Goal: Information Seeking & Learning: Learn about a topic

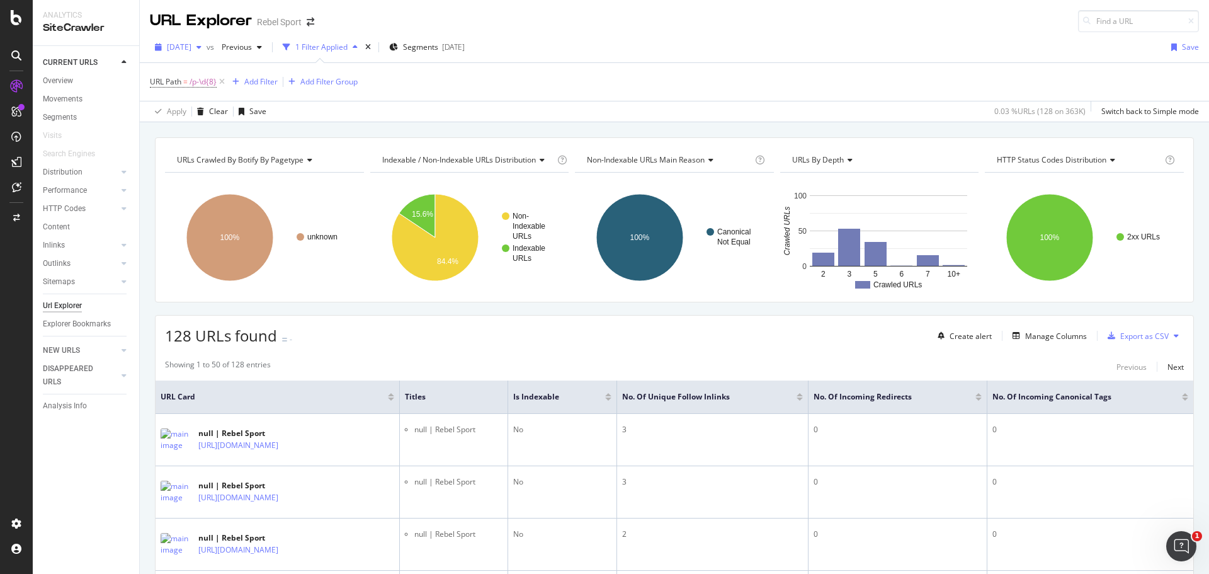
click at [191, 44] on span "[DATE]" at bounding box center [179, 47] width 25 height 11
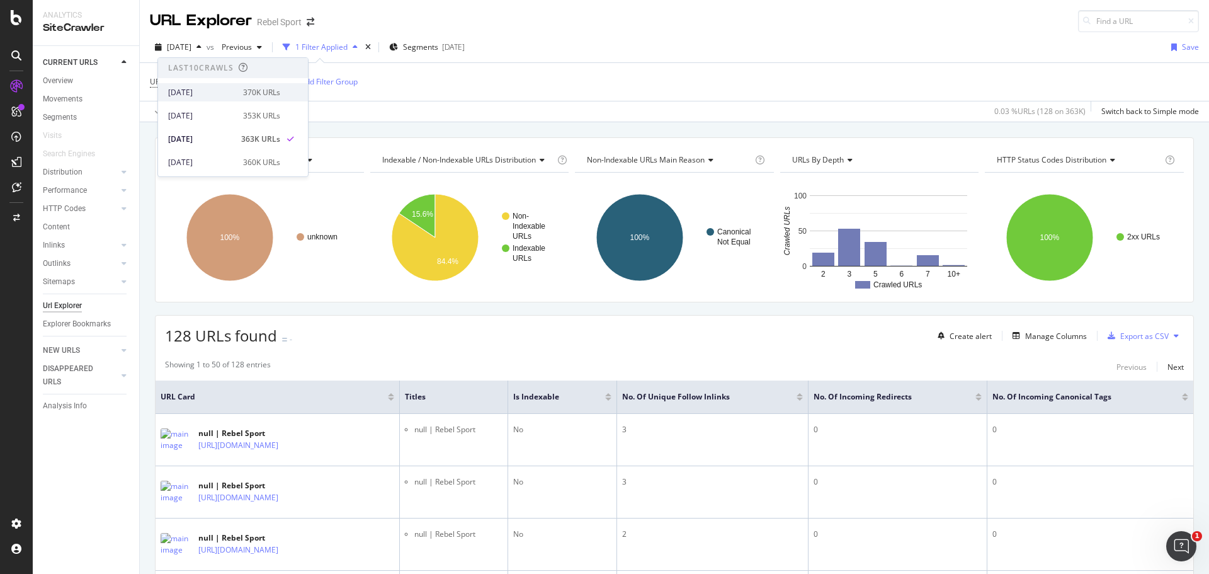
click at [273, 92] on div "370K URLs" at bounding box center [261, 92] width 37 height 11
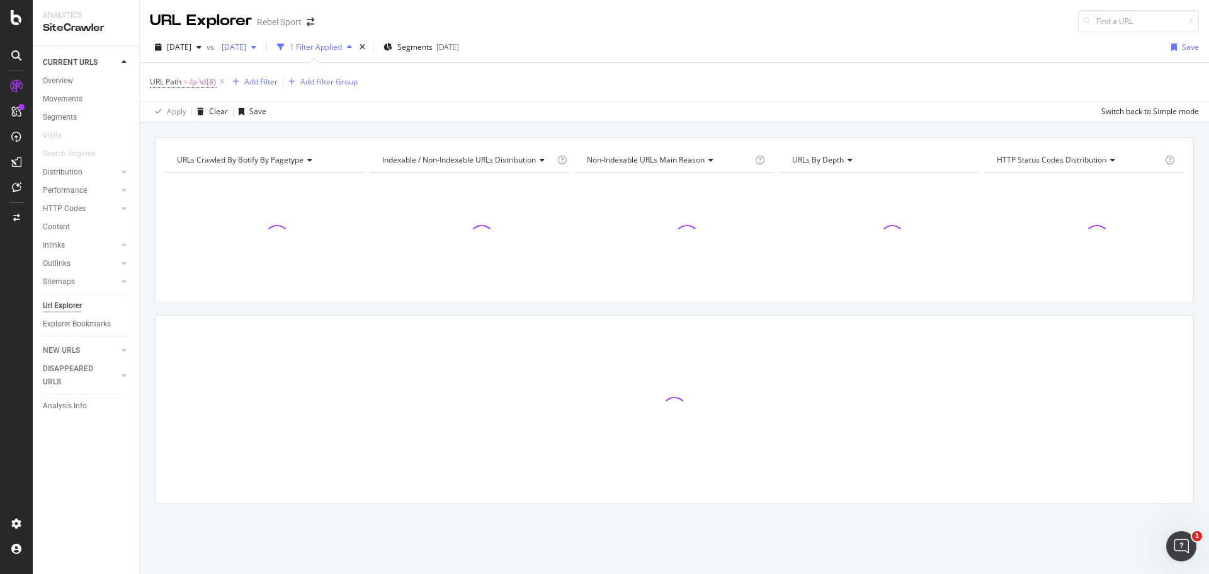
click at [246, 48] on span "2025 Aug. 11th" at bounding box center [232, 47] width 30 height 11
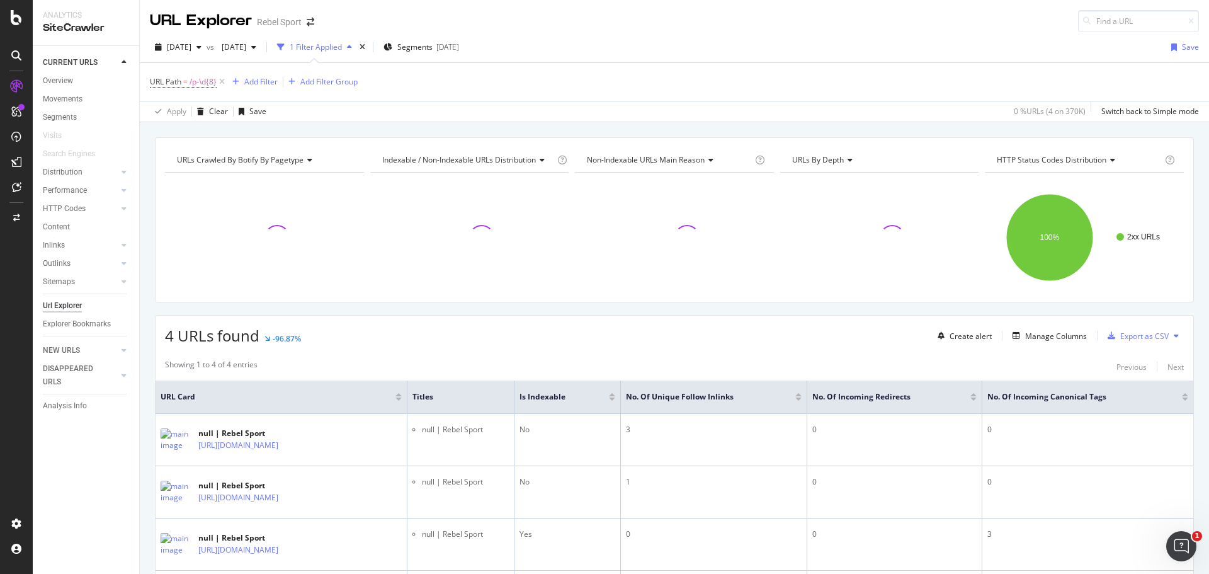
click at [482, 110] on div "Apply Clear Save 0 % URLs ( 4 on 370K ) Switch back to Simple mode" at bounding box center [674, 111] width 1069 height 21
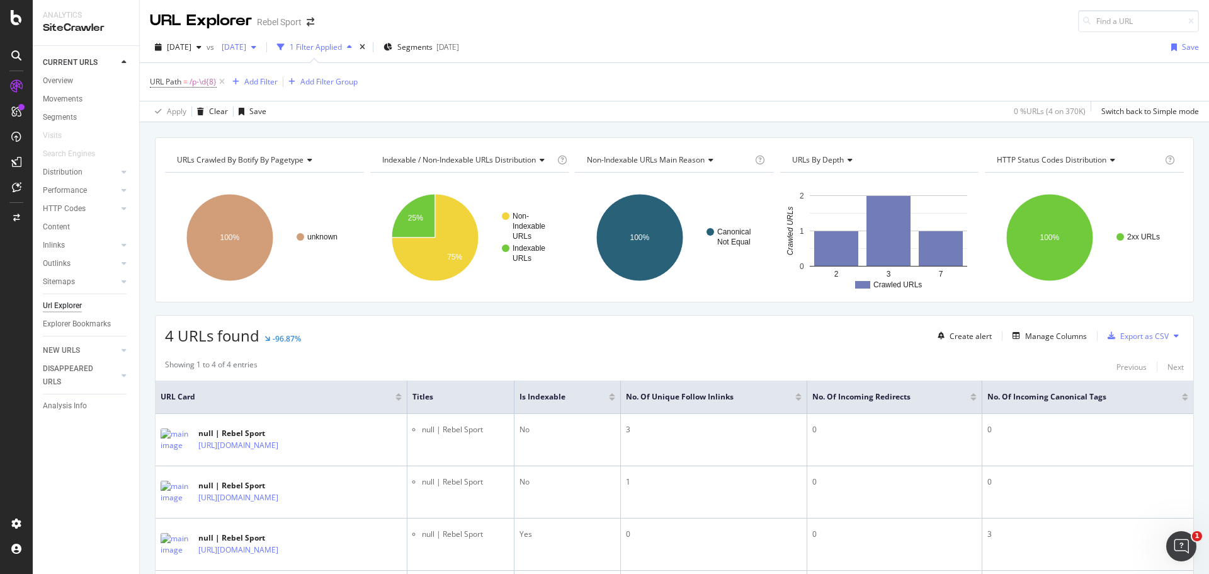
click at [246, 44] on span "2025 Aug. 11th" at bounding box center [232, 47] width 30 height 11
click at [334, 123] on div "331K URLs" at bounding box center [333, 122] width 37 height 11
click at [191, 47] on span "2025 Sep. 1st" at bounding box center [179, 47] width 25 height 11
click at [247, 158] on div "360K URLs" at bounding box center [261, 162] width 37 height 11
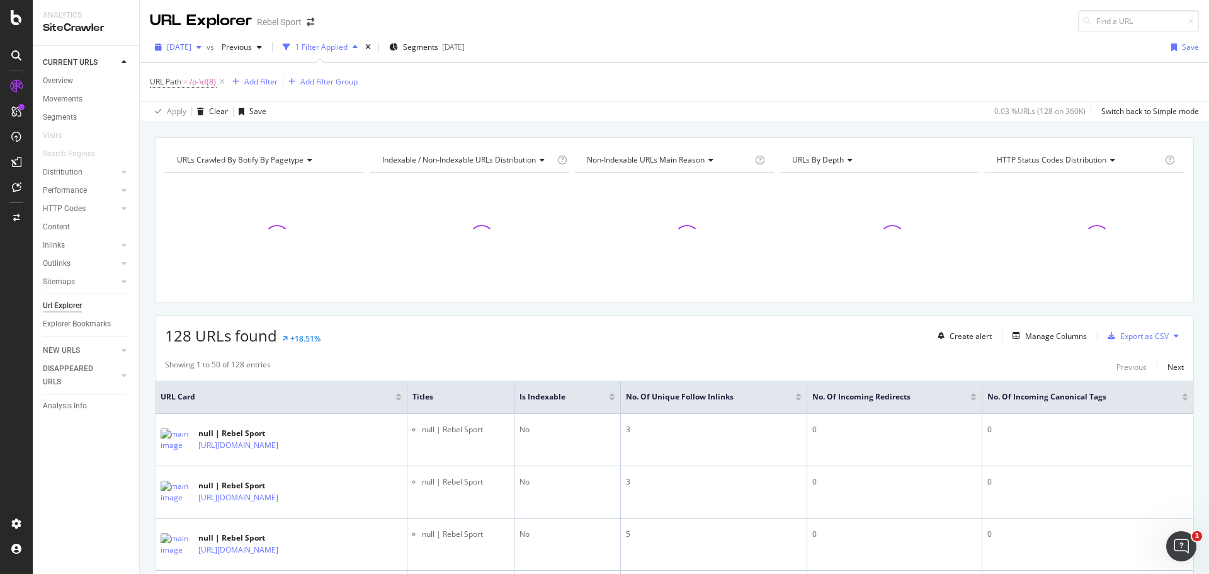
click at [191, 44] on span "2025 Aug. 11th" at bounding box center [179, 47] width 25 height 11
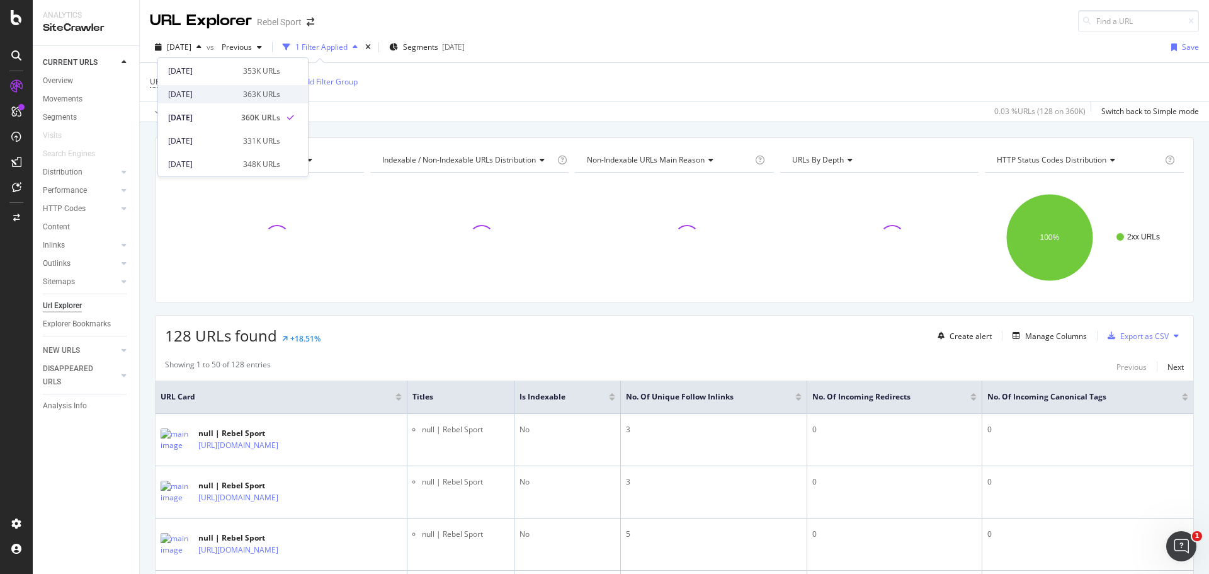
scroll to position [63, 0]
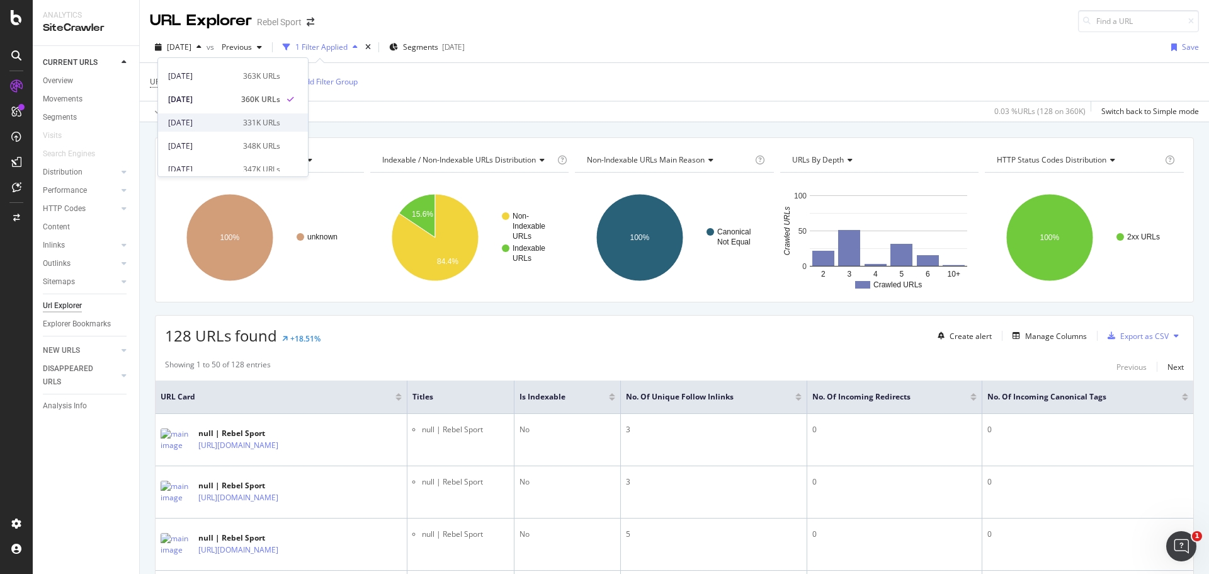
click at [244, 124] on div "331K URLs" at bounding box center [261, 122] width 37 height 11
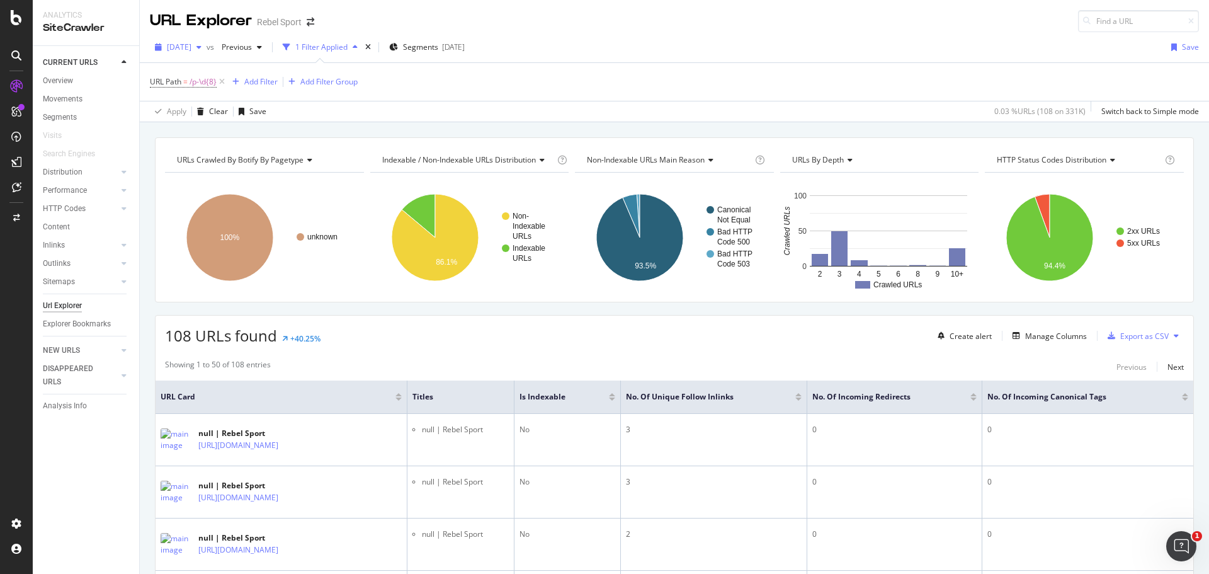
click at [191, 51] on span "2025 Aug. 4th" at bounding box center [179, 47] width 25 height 11
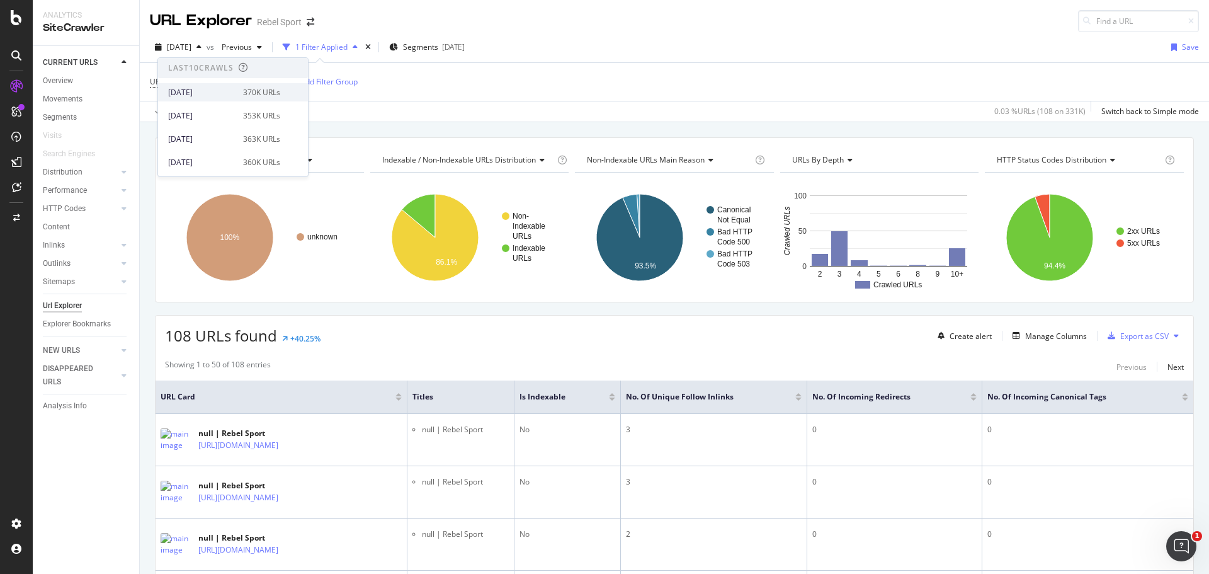
click at [231, 94] on div "2025 Sep. 1st 370K URLs" at bounding box center [224, 92] width 112 height 11
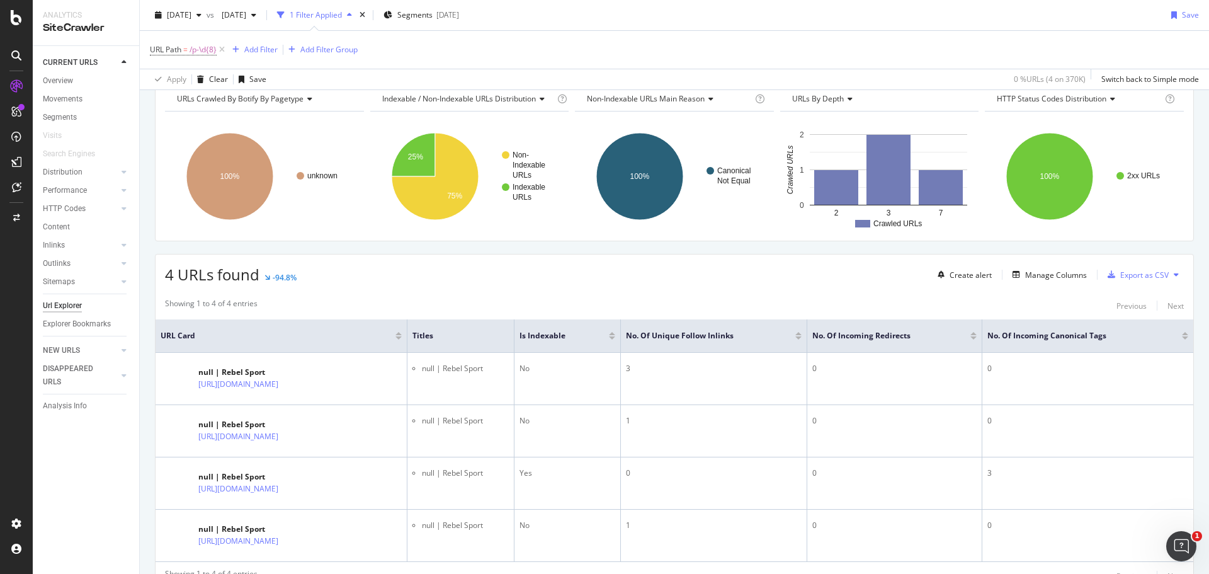
scroll to position [142, 0]
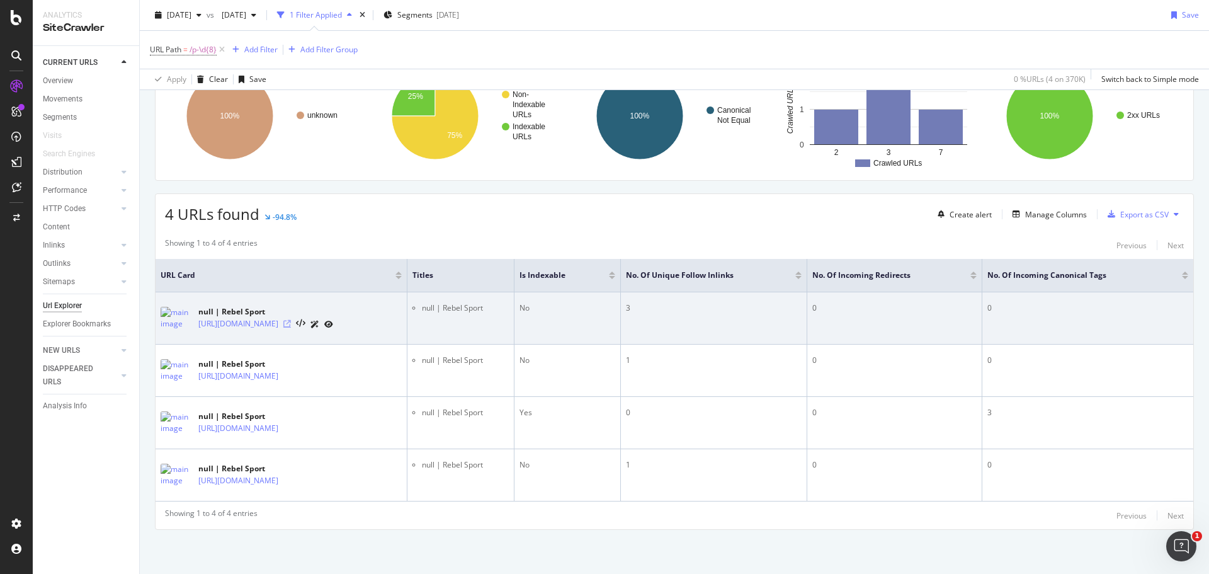
click at [291, 320] on icon at bounding box center [287, 324] width 8 height 8
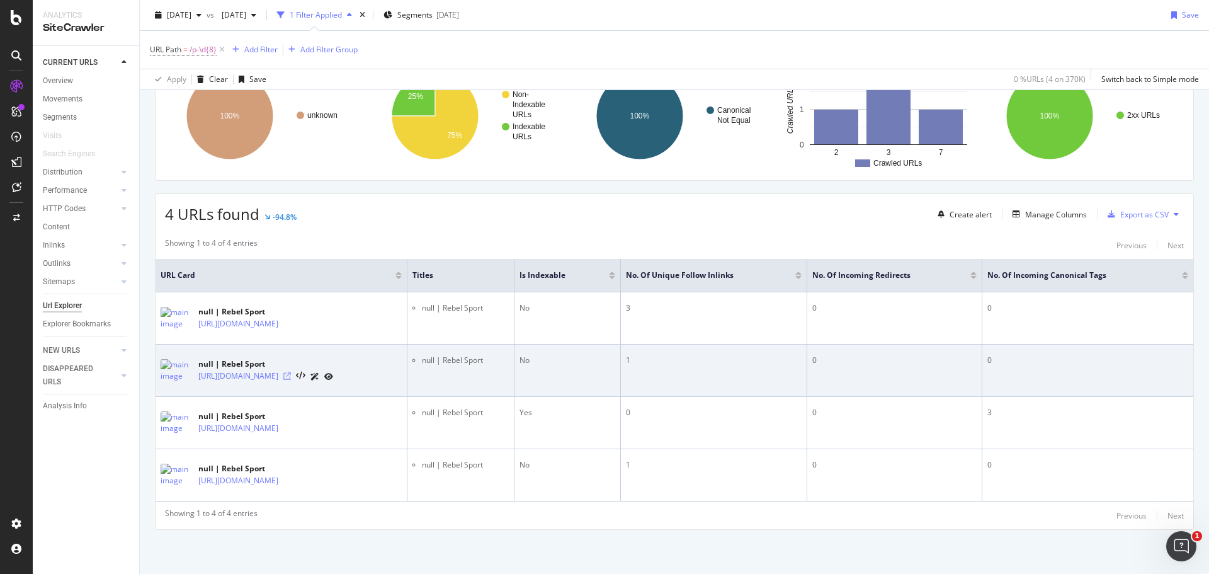
click at [291, 372] on icon at bounding box center [287, 376] width 8 height 8
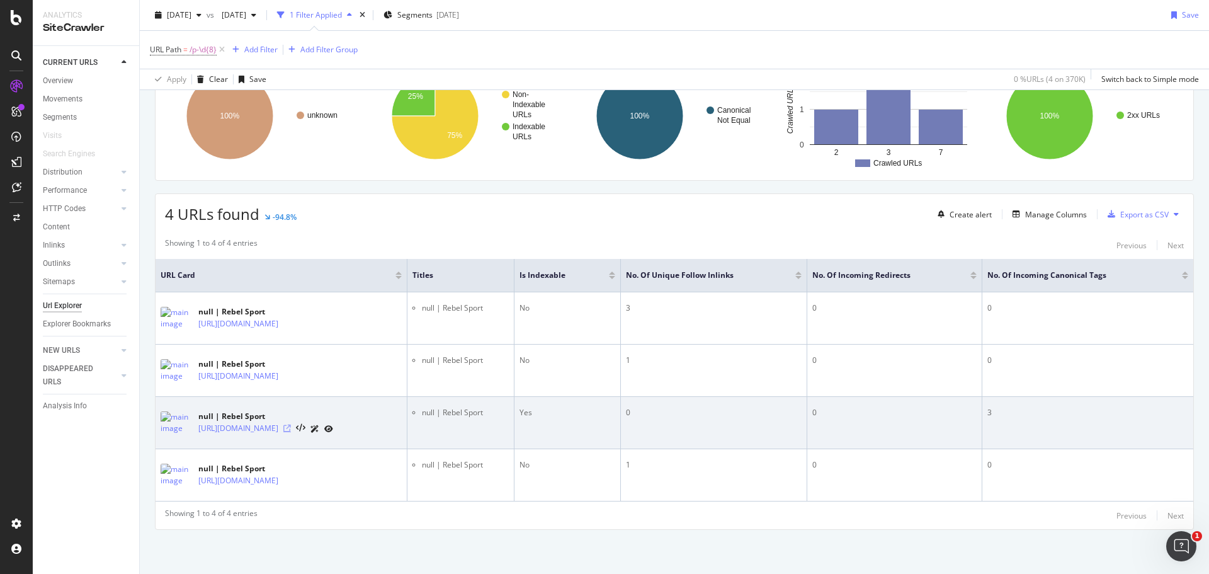
click at [291, 424] on icon at bounding box center [287, 428] width 8 height 8
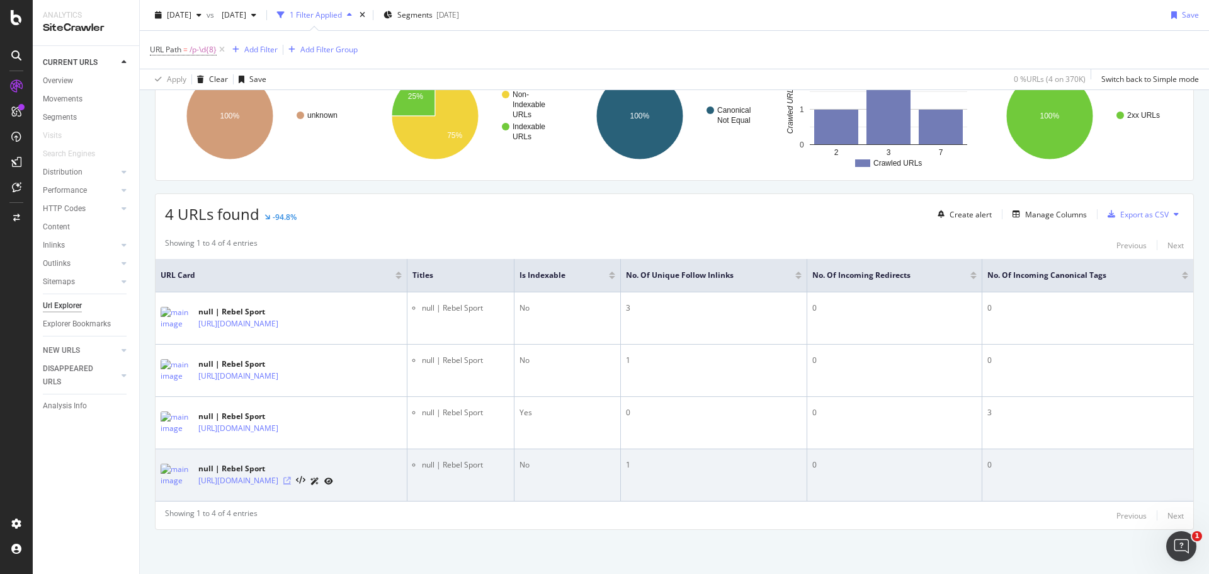
click at [291, 480] on icon at bounding box center [287, 481] width 8 height 8
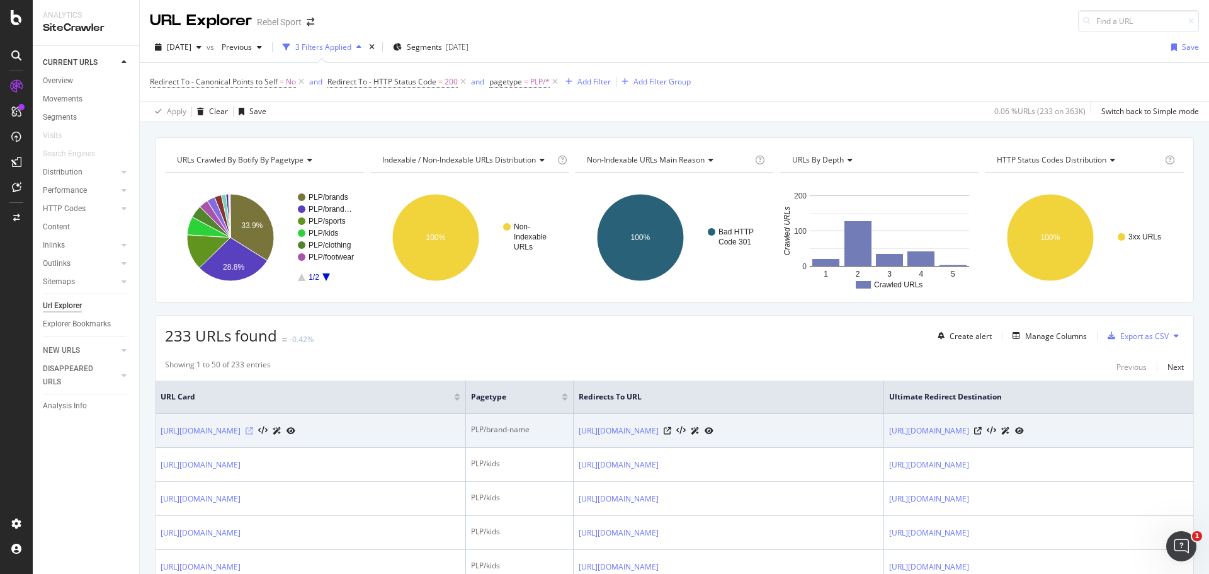
click at [253, 430] on icon at bounding box center [250, 431] width 8 height 8
click at [295, 426] on div at bounding box center [271, 430] width 50 height 13
click at [253, 431] on icon at bounding box center [250, 431] width 8 height 8
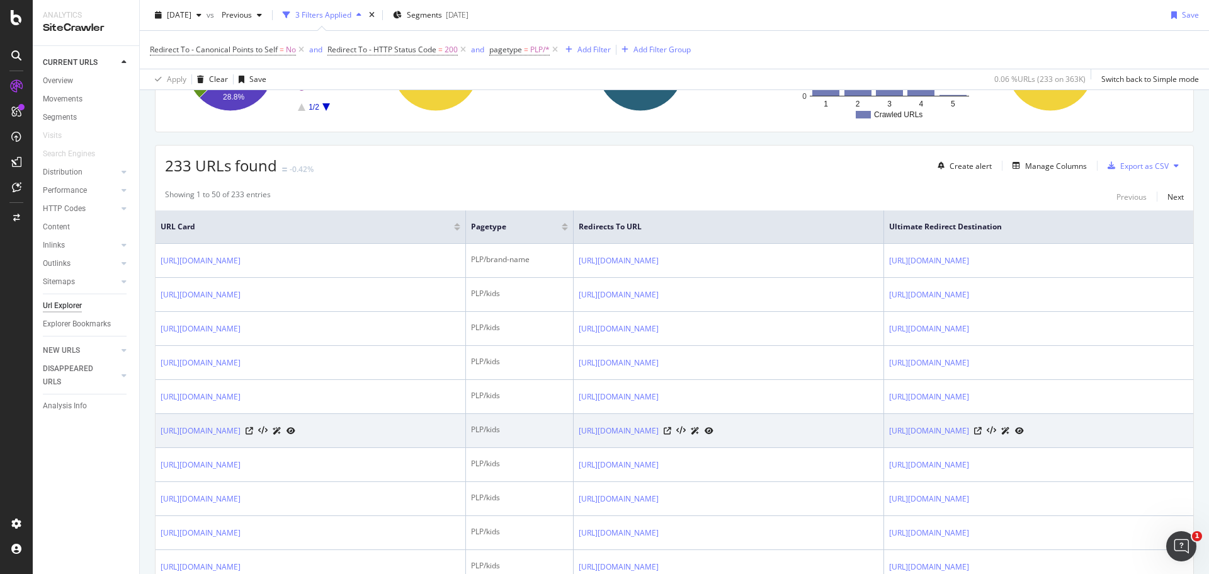
scroll to position [252, 0]
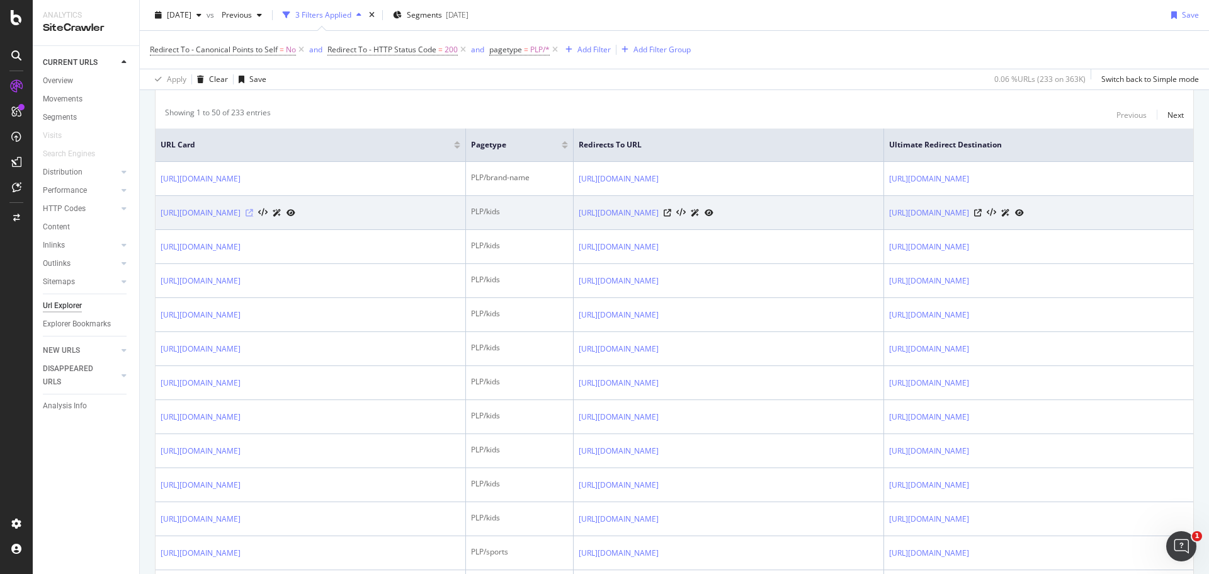
click at [253, 213] on icon at bounding box center [250, 213] width 8 height 8
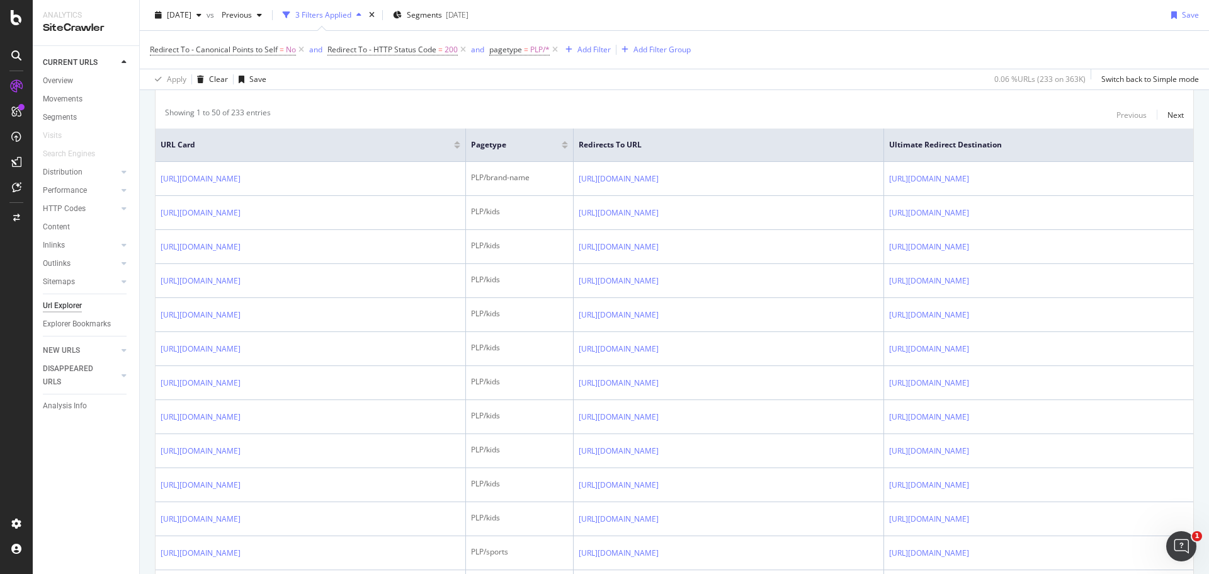
click at [826, 573] on html "Analytics SiteCrawler CURRENT URLS Overview Movements Segments Visits Search En…" at bounding box center [604, 287] width 1209 height 574
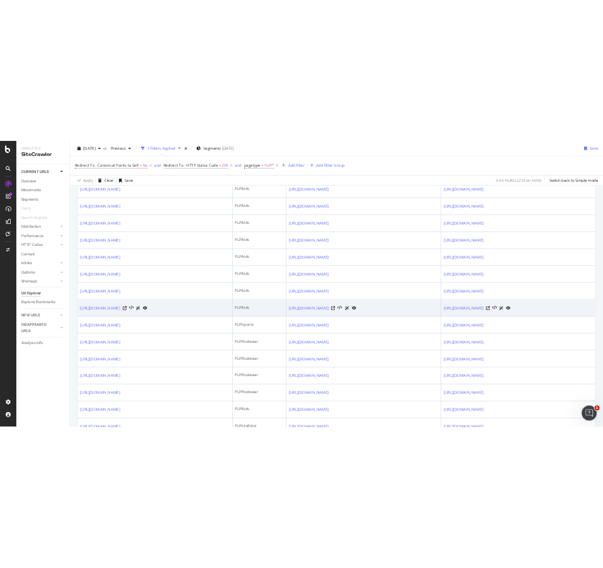
scroll to position [441, 0]
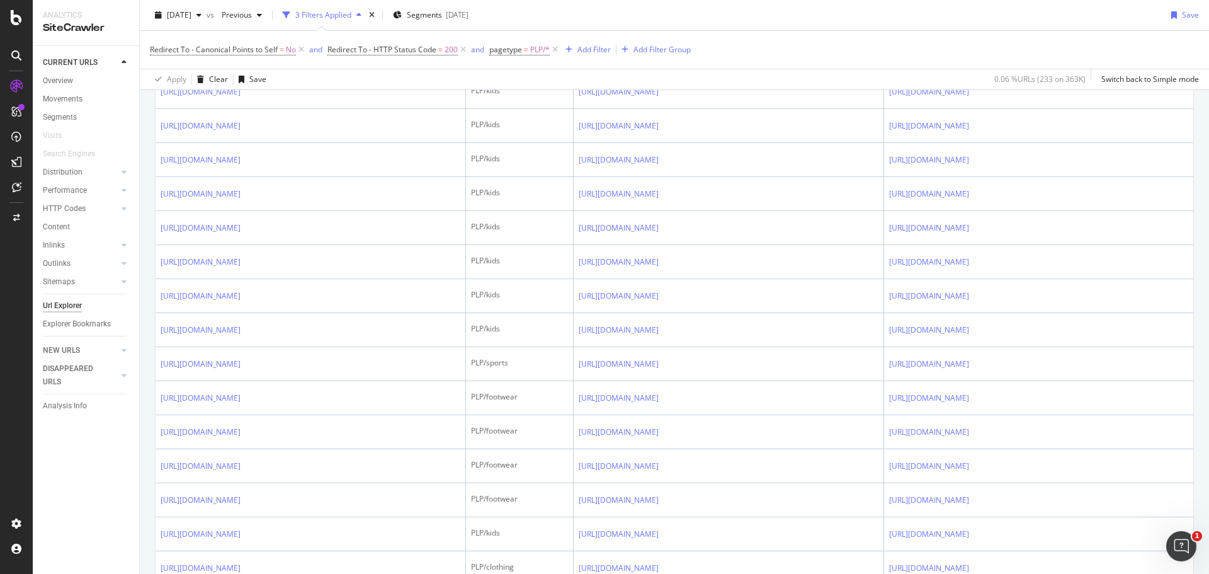
click at [953, 53] on div "Redirect To - Canonical Points to Self = No and Redirect To - HTTP Status Code …" at bounding box center [674, 50] width 1049 height 38
click at [956, 53] on div "Redirect To - Canonical Points to Self = No and Redirect To - HTTP Status Code …" at bounding box center [674, 50] width 1049 height 38
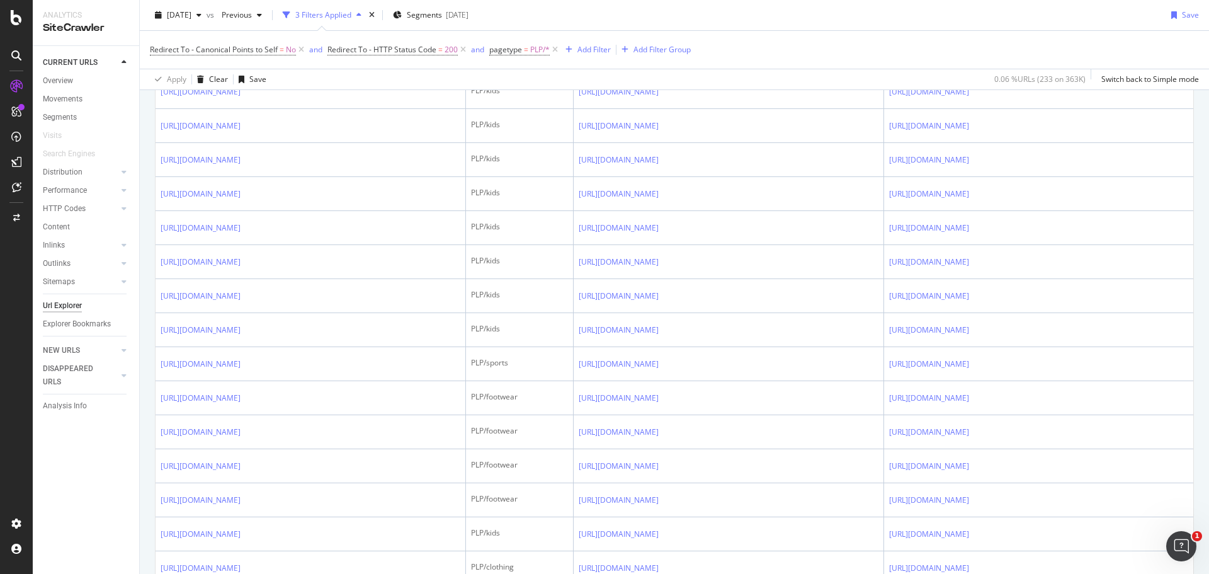
click at [956, 53] on div "Redirect To - Canonical Points to Self = No and Redirect To - HTTP Status Code …" at bounding box center [674, 50] width 1049 height 38
click at [937, 45] on div "Redirect To - Canonical Points to Self = No and Redirect To - HTTP Status Code …" at bounding box center [674, 50] width 1049 height 38
click at [941, 45] on div "Redirect To - Canonical Points to Self = No and Redirect To - HTTP Status Code …" at bounding box center [674, 50] width 1049 height 38
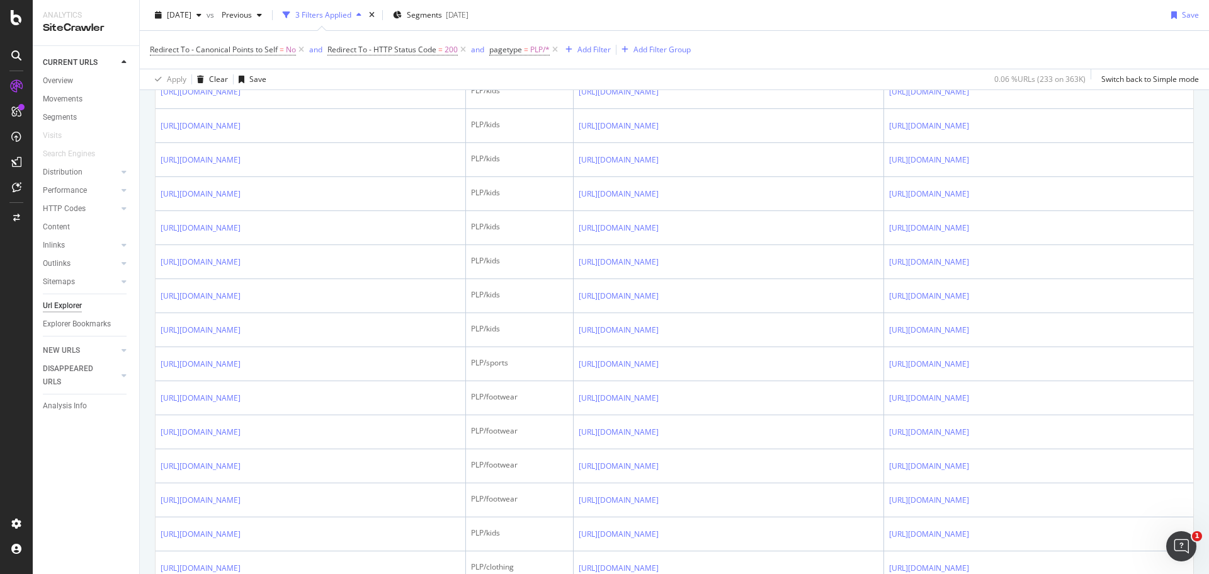
click at [941, 45] on div "Redirect To - Canonical Points to Self = No and Redirect To - HTTP Status Code …" at bounding box center [674, 50] width 1049 height 38
click at [1034, 32] on div "Redirect To - Canonical Points to Self = No and Redirect To - HTTP Status Code …" at bounding box center [674, 50] width 1049 height 38
click at [1007, 48] on div "Redirect To - Canonical Points to Self = No and Redirect To - HTTP Status Code …" at bounding box center [674, 50] width 1049 height 38
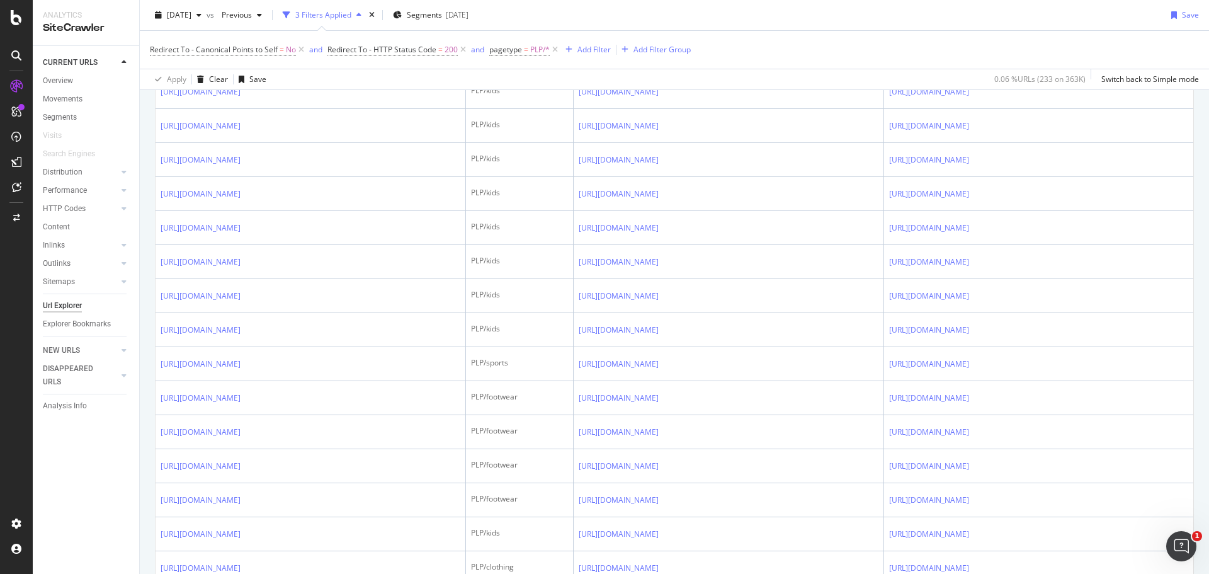
click at [1006, 49] on div "Redirect To - Canonical Points to Self = No and Redirect To - HTTP Status Code …" at bounding box center [674, 50] width 1049 height 38
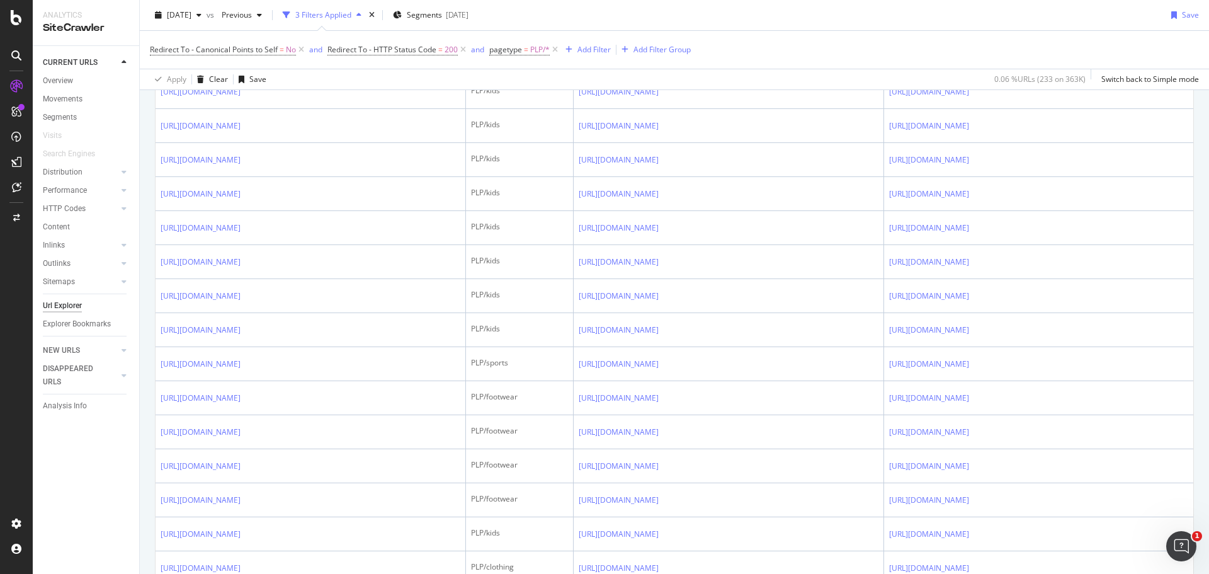
click at [1006, 49] on div "Redirect To - Canonical Points to Self = No and Redirect To - HTTP Status Code …" at bounding box center [674, 50] width 1049 height 38
click at [1005, 49] on div "Redirect To - Canonical Points to Self = No and Redirect To - HTTP Status Code …" at bounding box center [674, 50] width 1049 height 38
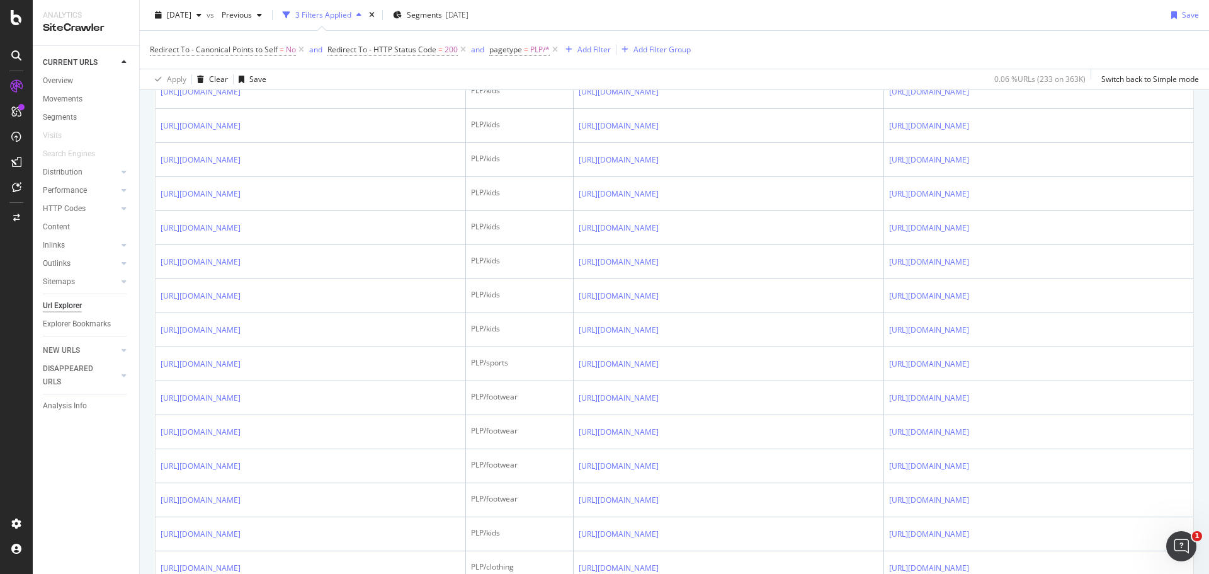
click at [989, 45] on div "Redirect To - Canonical Points to Self = No and Redirect To - HTTP Status Code …" at bounding box center [674, 50] width 1049 height 38
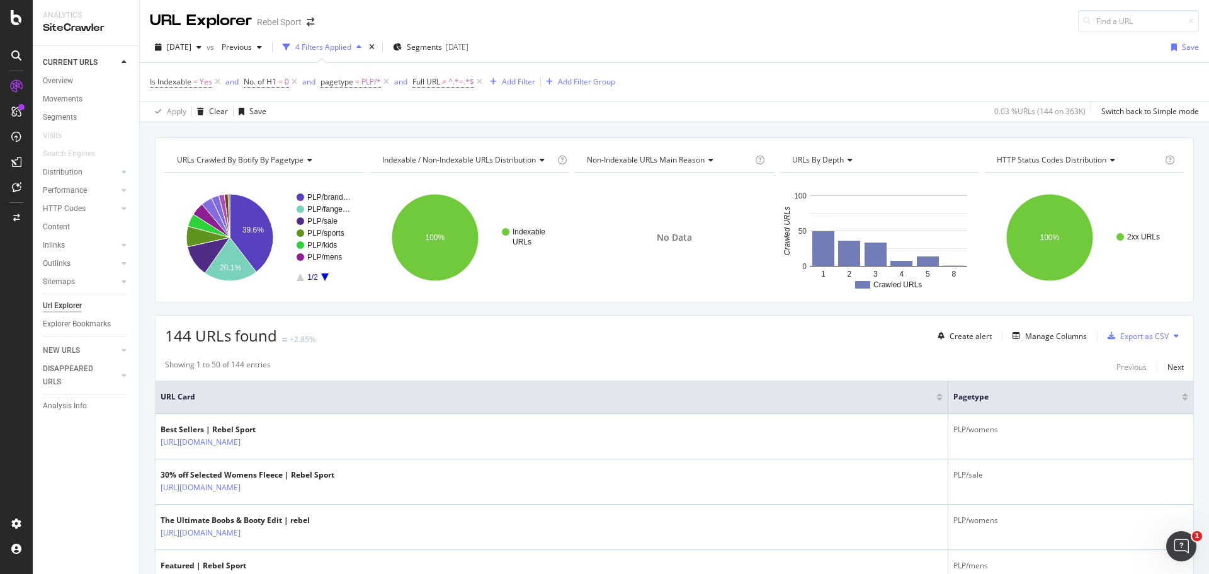
click at [93, 315] on div "Explorer Bookmarks" at bounding box center [91, 324] width 96 height 18
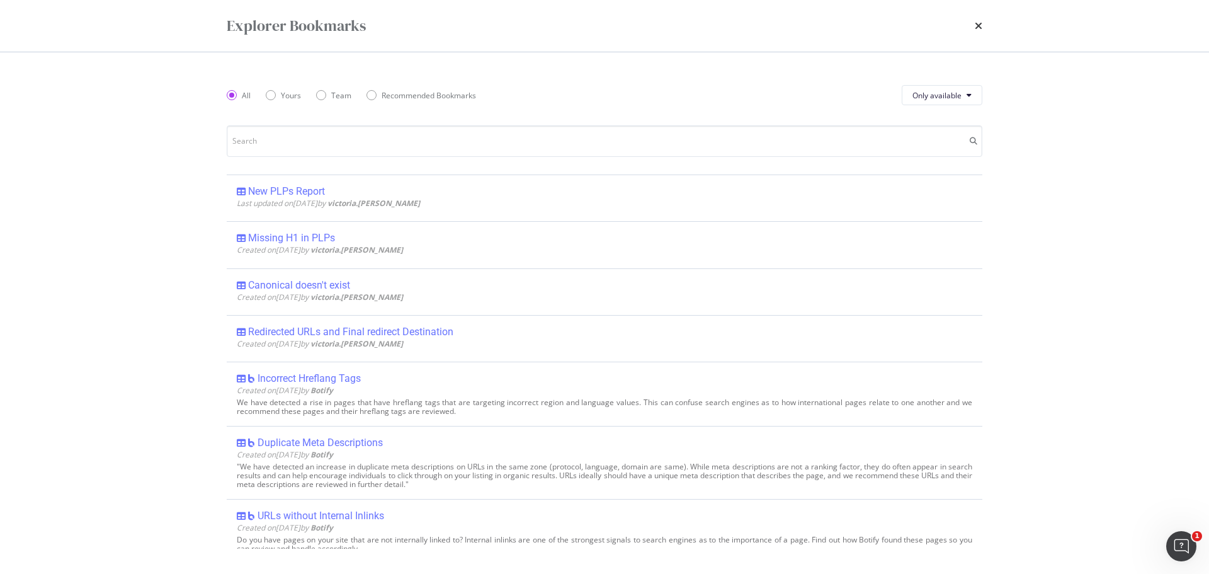
click at [89, 321] on div "Explorer Bookmarks All Yours Team Recommended Bookmarks Only available New PLPs…" at bounding box center [604, 287] width 1209 height 574
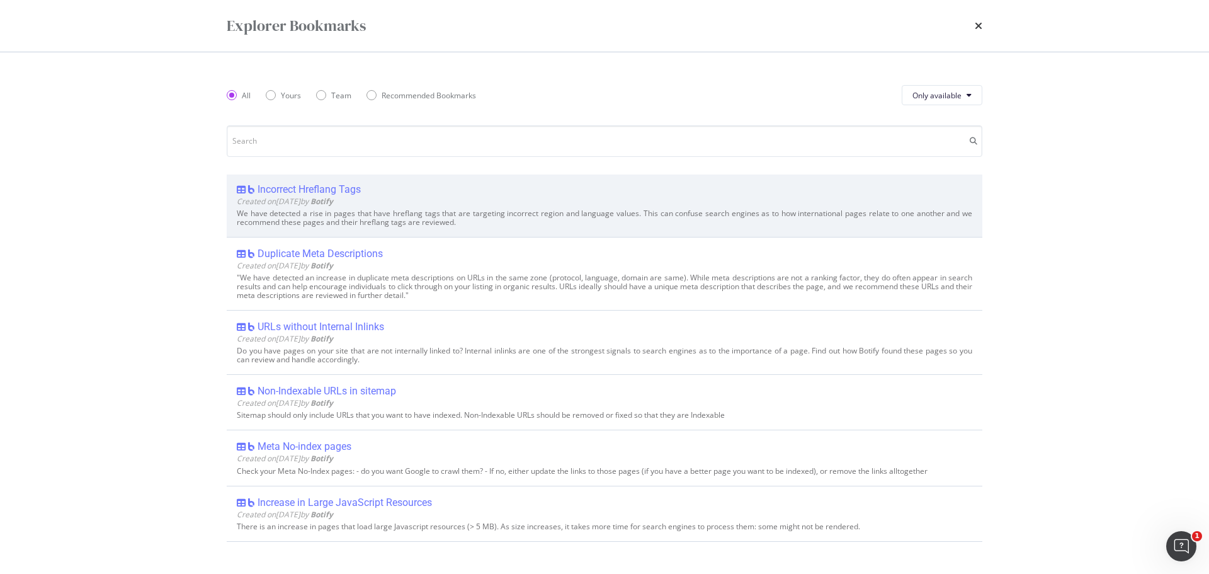
scroll to position [252, 0]
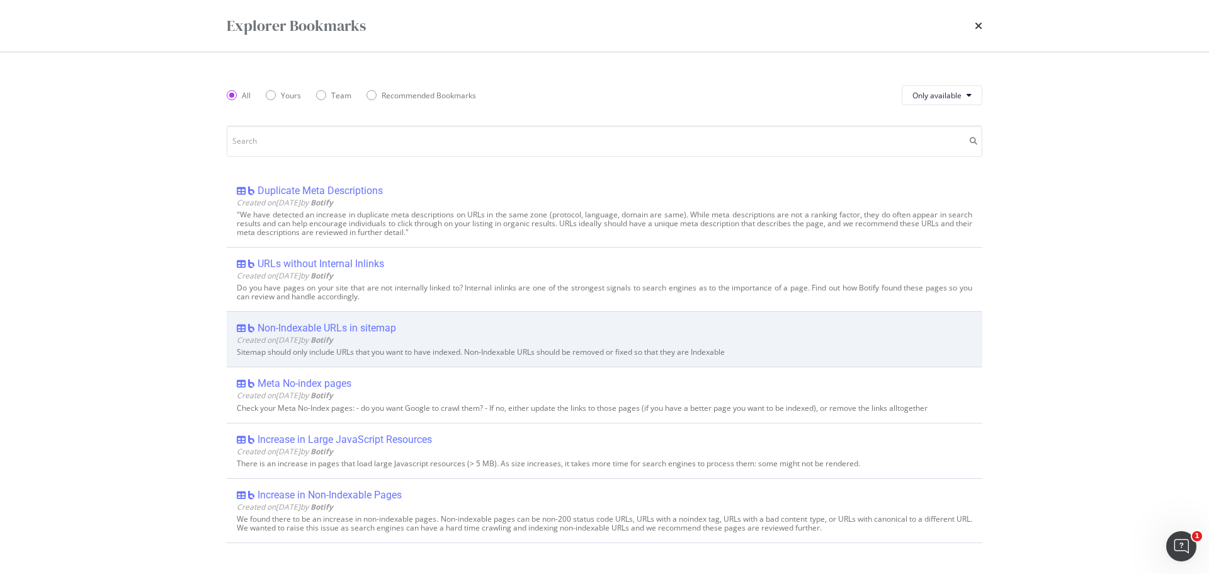
click at [370, 324] on div "Non-Indexable URLs in sitemap" at bounding box center [326, 328] width 139 height 13
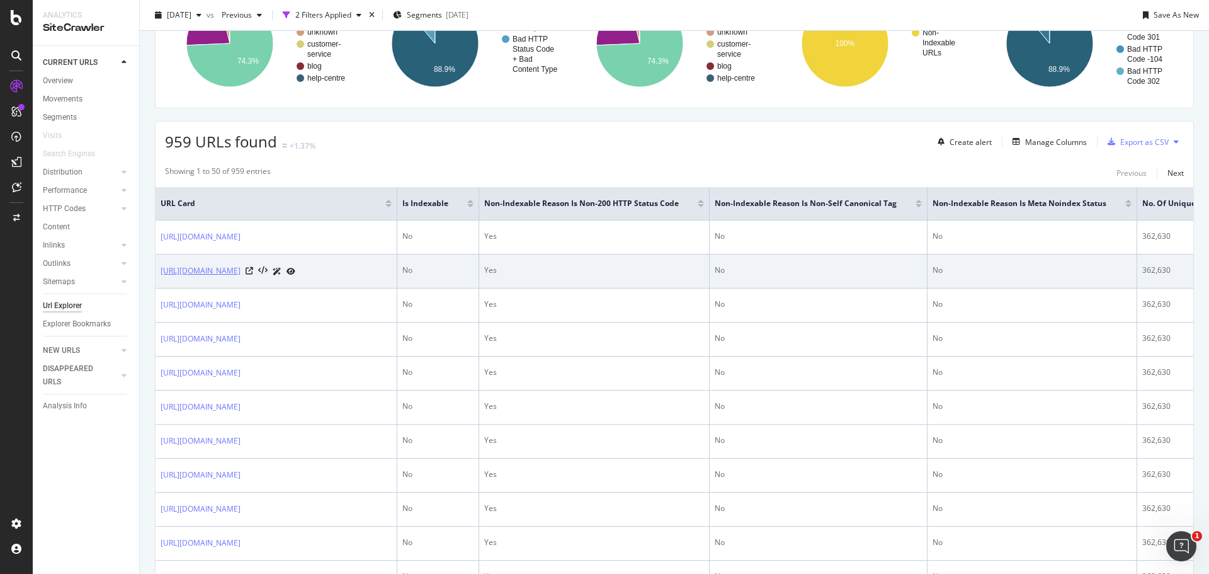
scroll to position [126, 0]
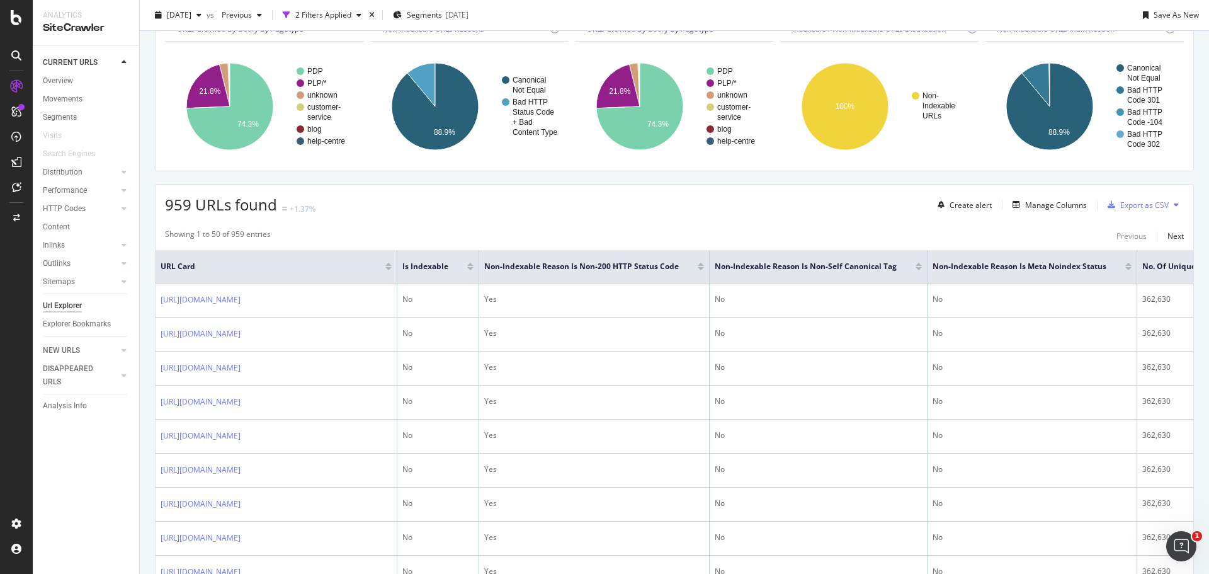
click at [63, 308] on div "Url Explorer" at bounding box center [62, 305] width 39 height 13
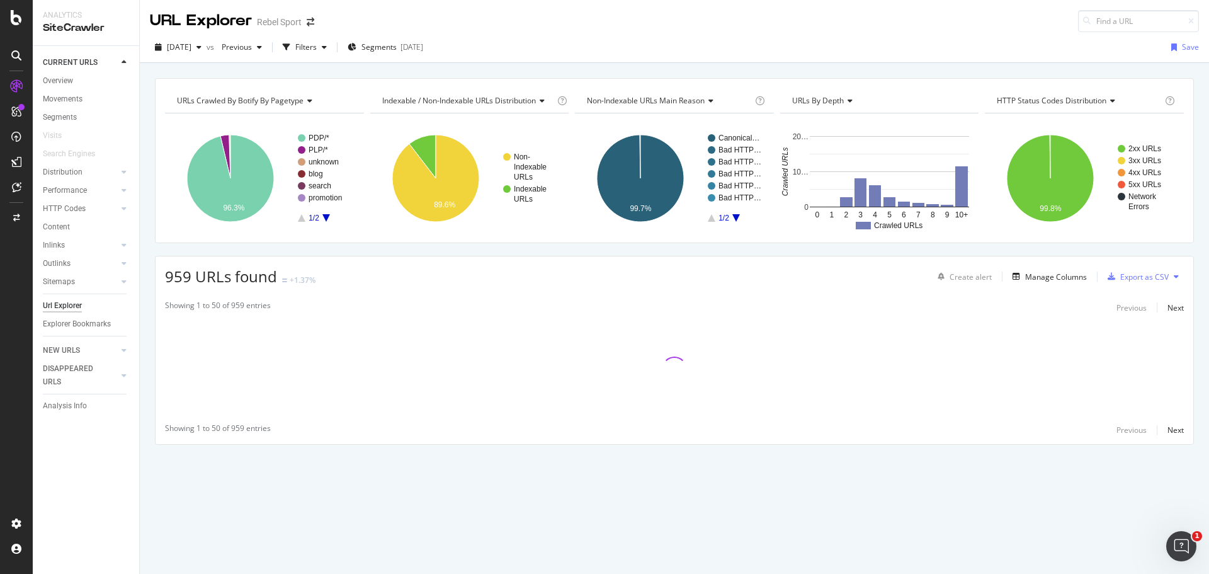
click at [71, 311] on div "Url Explorer" at bounding box center [62, 305] width 39 height 13
click at [67, 321] on div "Explorer Bookmarks" at bounding box center [77, 323] width 68 height 13
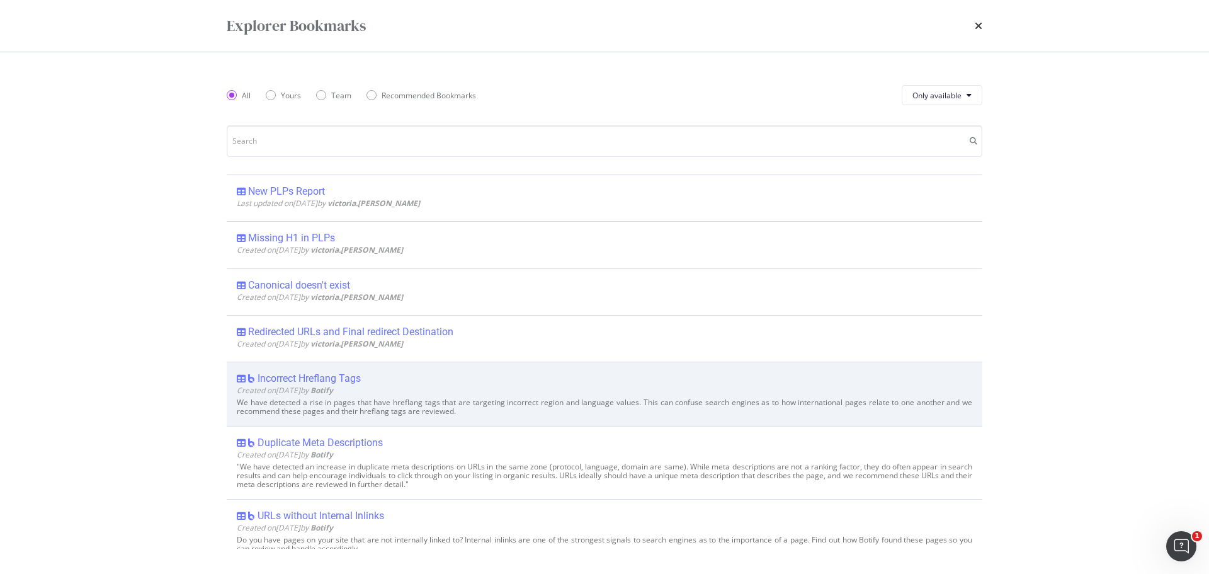
scroll to position [315, 0]
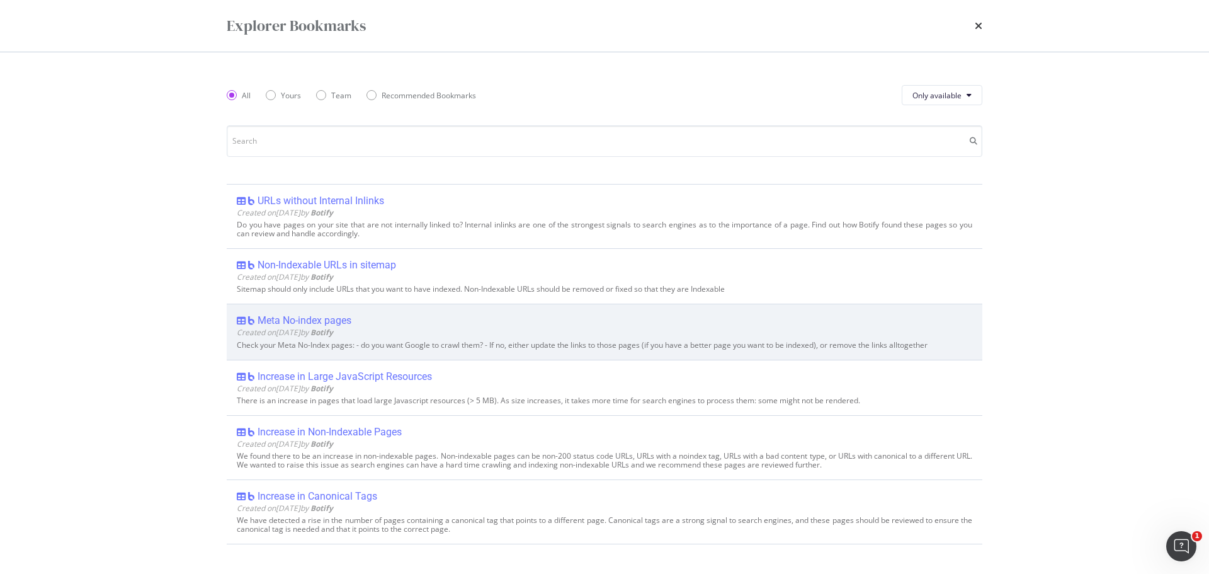
click at [332, 320] on div "Meta No-index pages" at bounding box center [304, 320] width 94 height 13
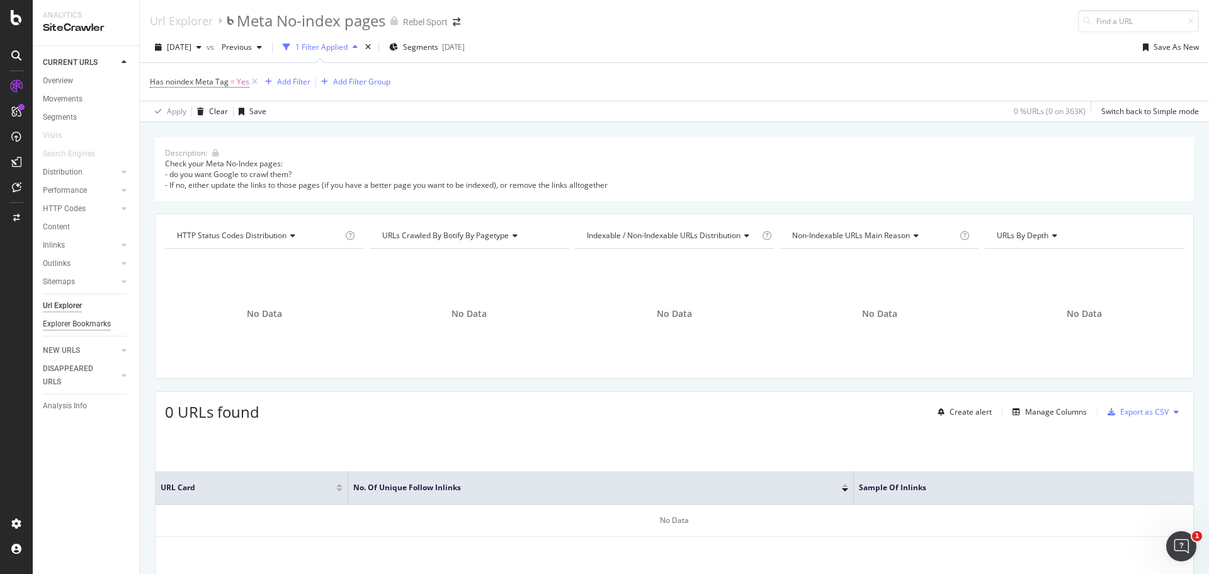
click at [69, 319] on div "Explorer Bookmarks" at bounding box center [77, 323] width 68 height 13
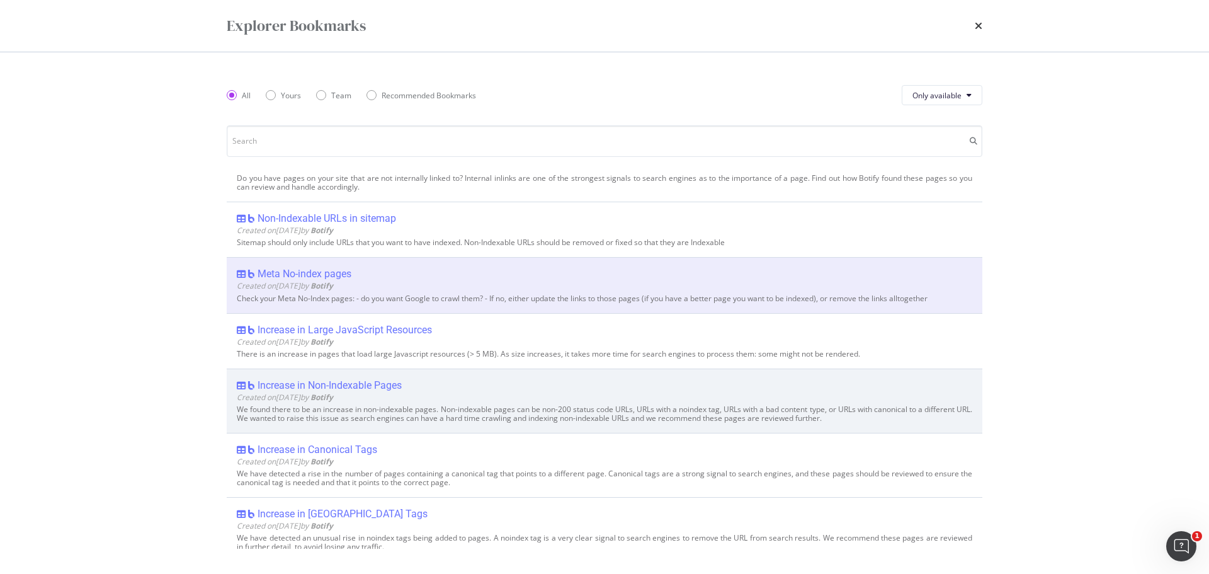
scroll to position [315, 0]
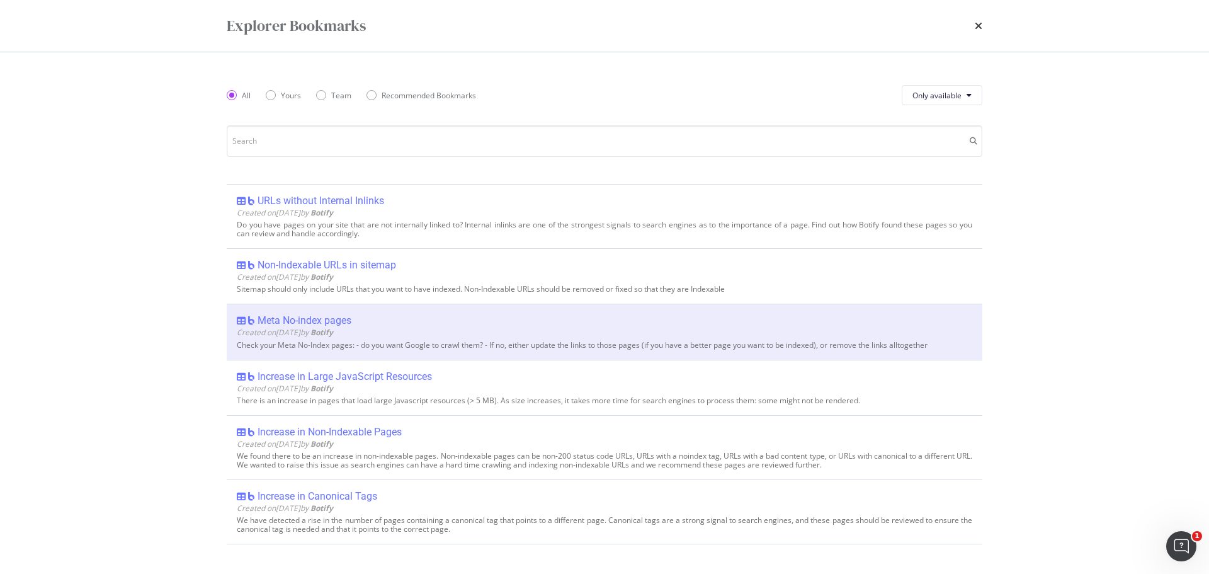
drag, startPoint x: 365, startPoint y: 264, endPoint x: 198, endPoint y: 261, distance: 166.9
click at [185, 260] on div "Explorer Bookmarks All Yours Team Recommended Bookmarks Only available New PLPs…" at bounding box center [604, 287] width 1209 height 574
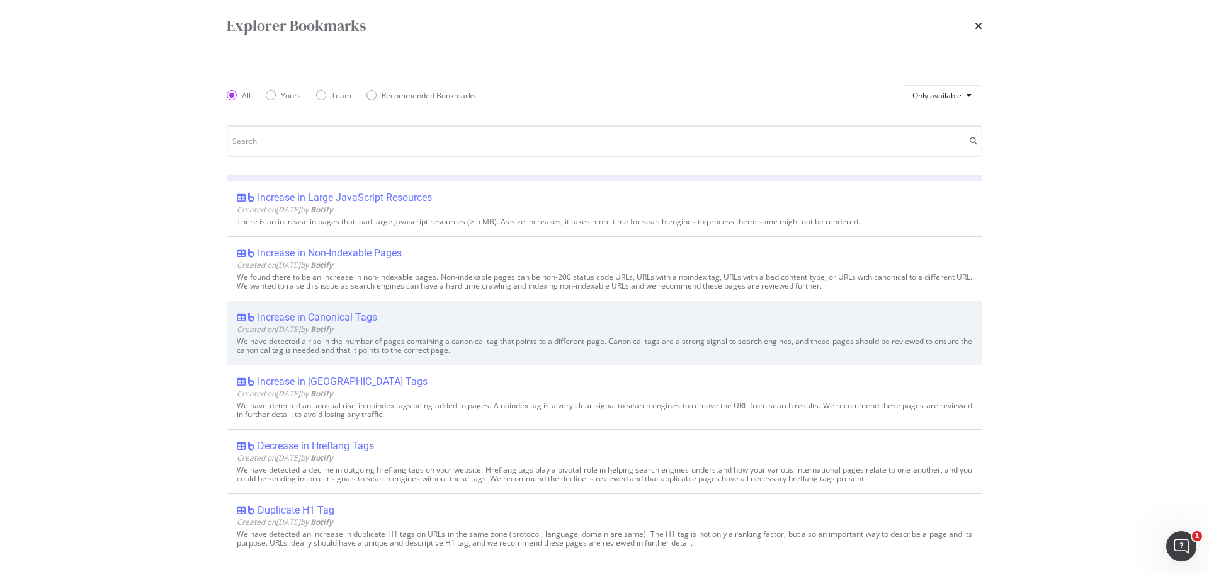
scroll to position [504, 0]
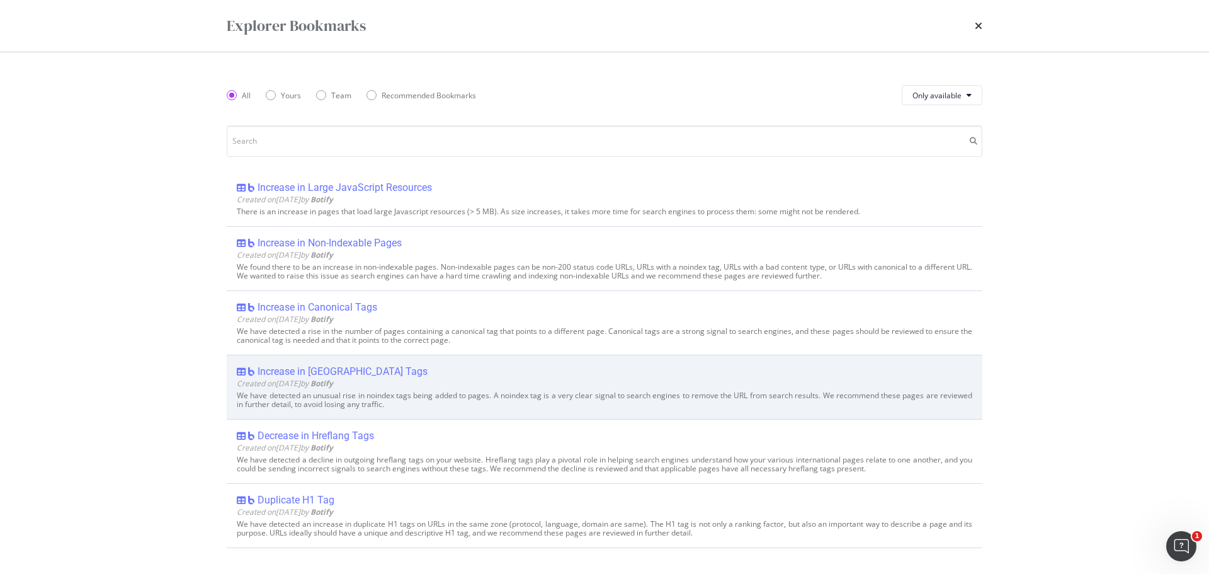
click at [331, 367] on div "Increase in Noindex Tags" at bounding box center [342, 371] width 170 height 13
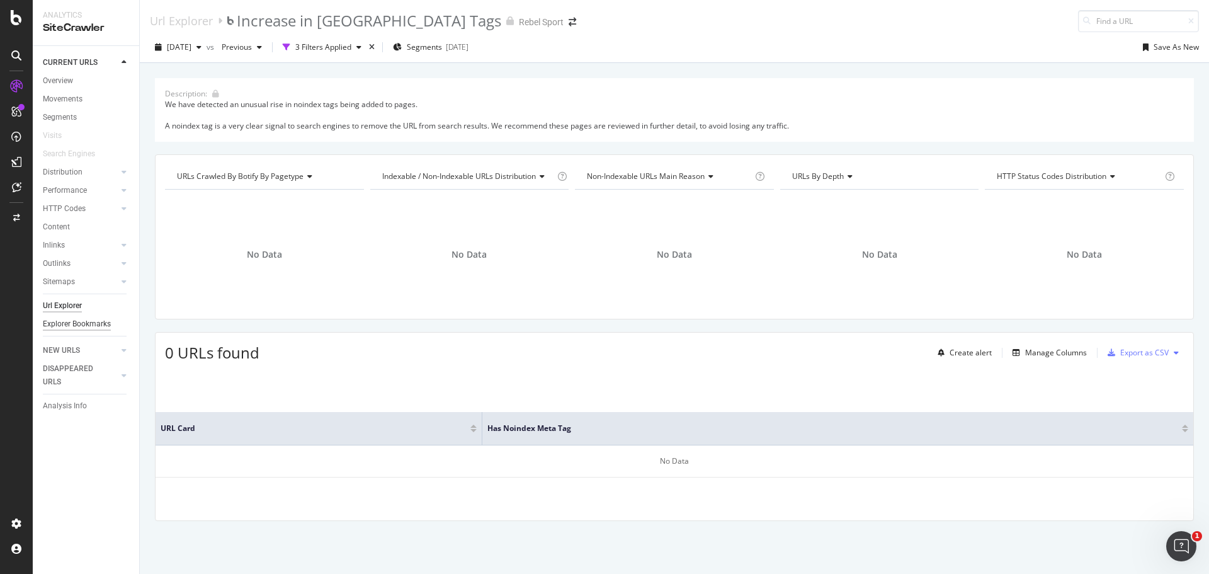
click at [75, 324] on div "Explorer Bookmarks" at bounding box center [77, 323] width 68 height 13
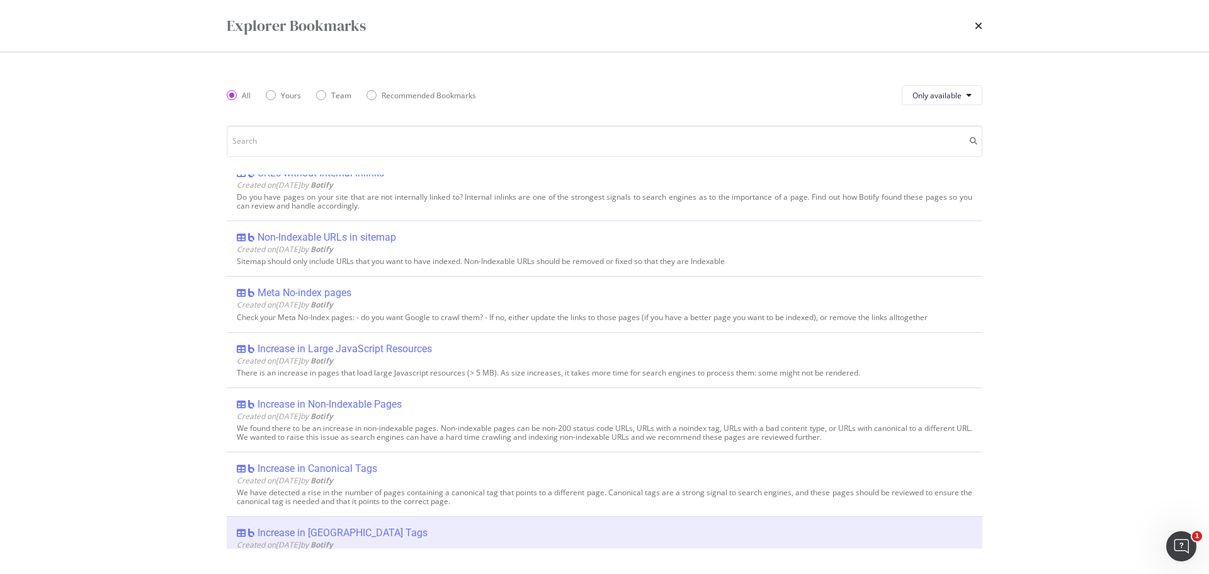
scroll to position [315, 0]
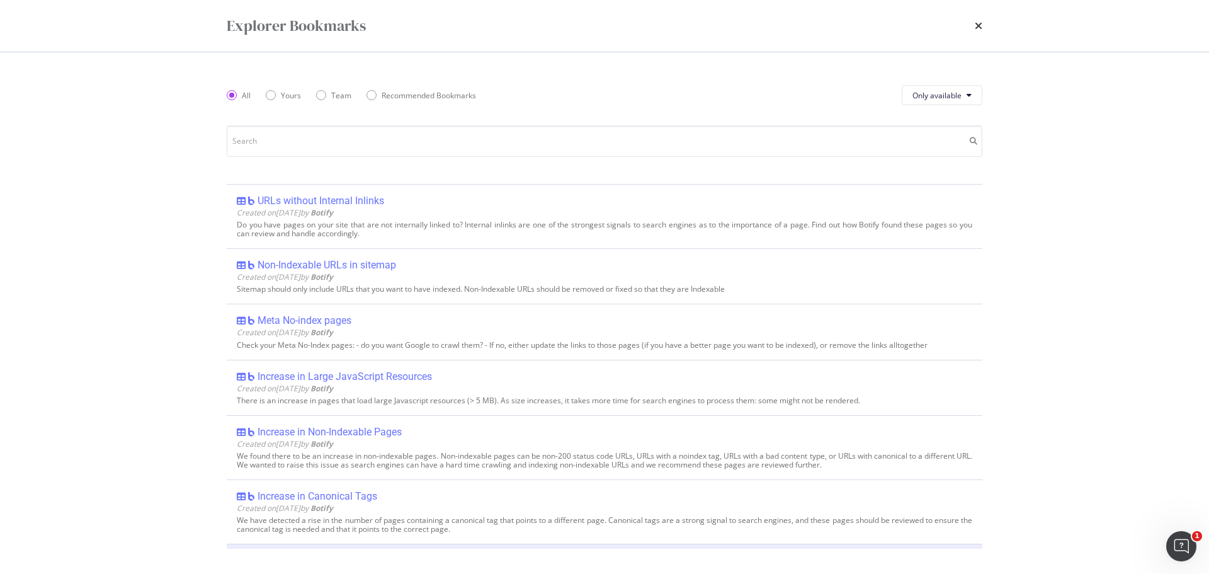
click at [977, 27] on icon "times" at bounding box center [979, 26] width 8 height 10
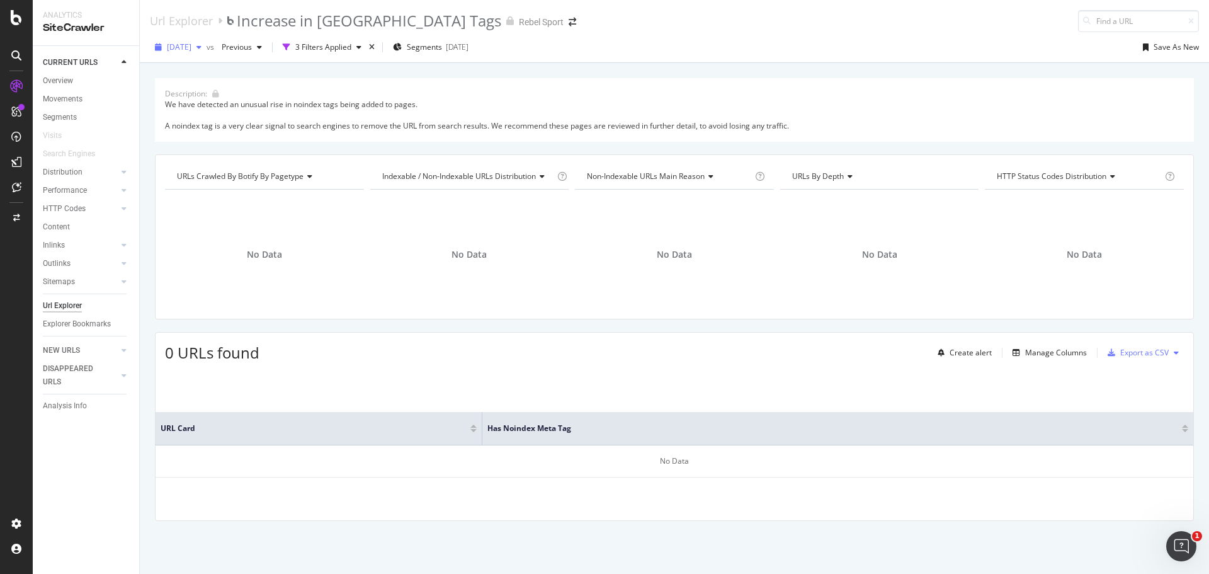
click at [191, 46] on span "[DATE]" at bounding box center [179, 47] width 25 height 11
click at [227, 91] on div "2025 Sep. 1st" at bounding box center [201, 92] width 67 height 11
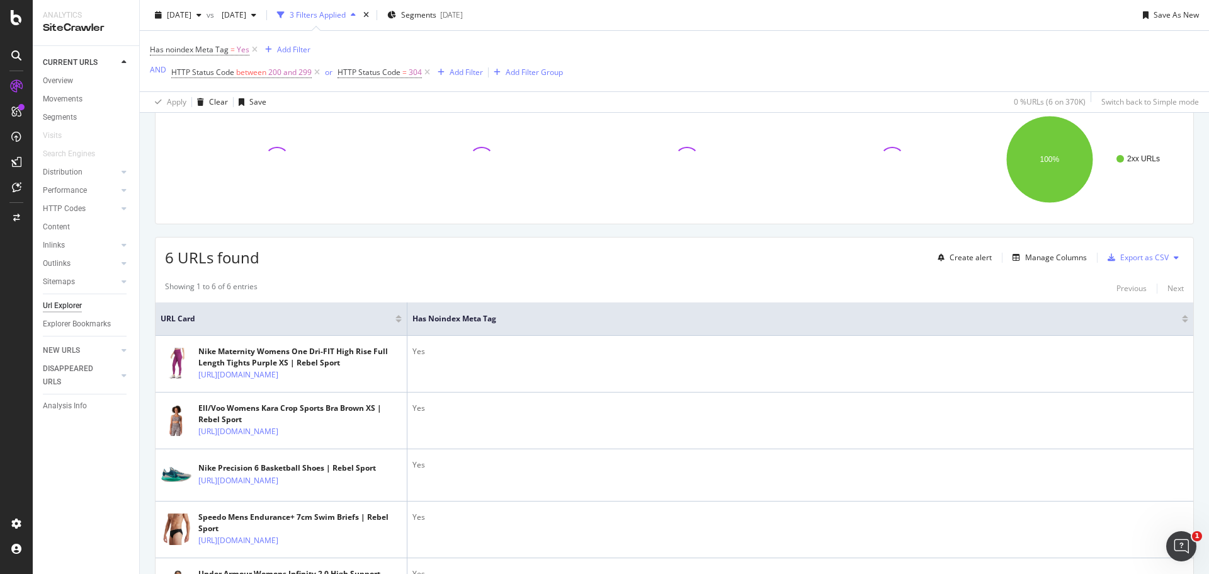
scroll to position [252, 0]
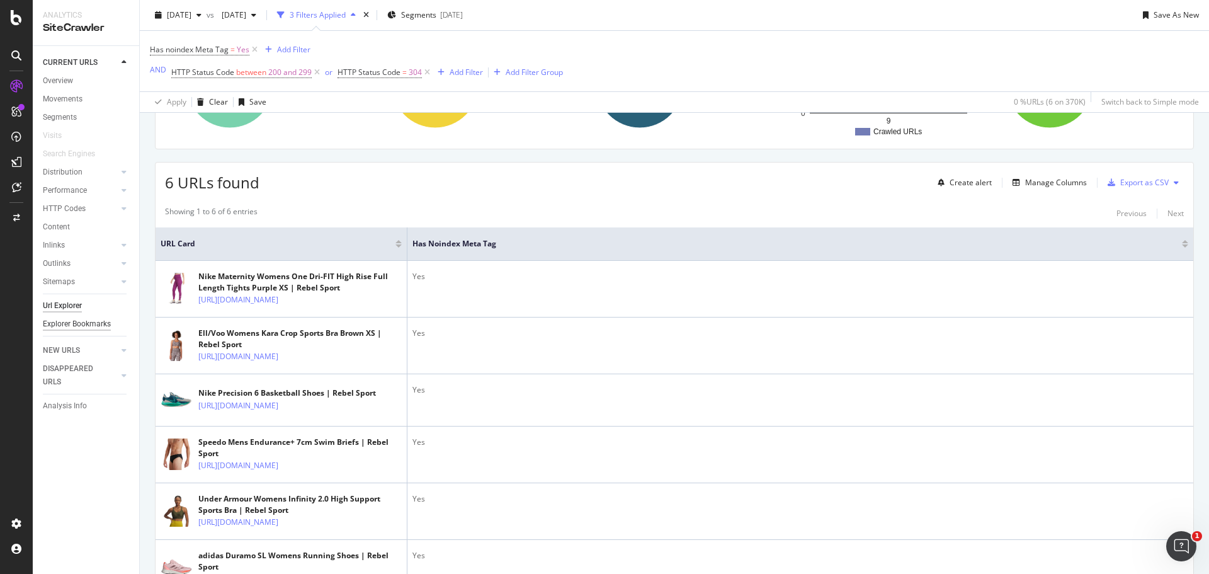
click at [70, 320] on div "Explorer Bookmarks" at bounding box center [77, 323] width 68 height 13
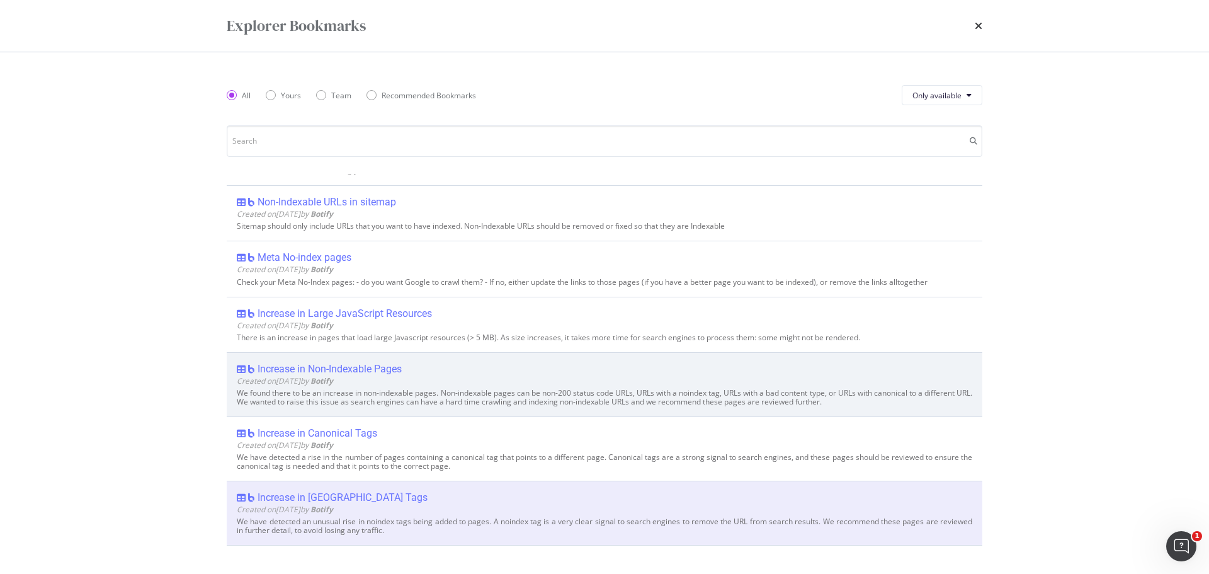
scroll to position [315, 0]
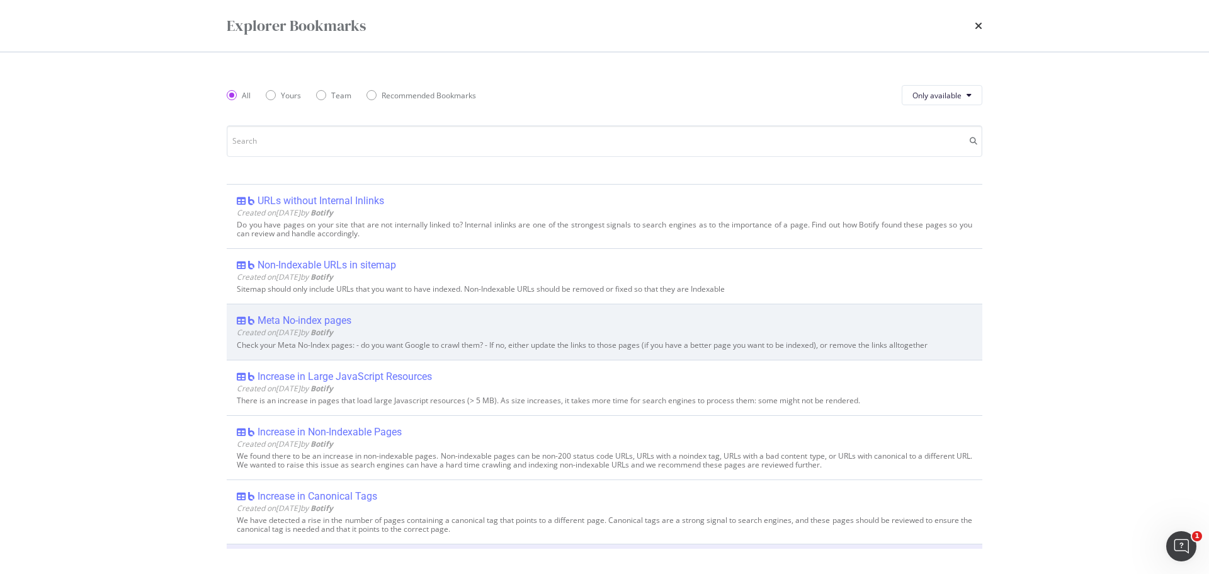
click at [334, 325] on div "Meta No-index pages" at bounding box center [304, 320] width 94 height 13
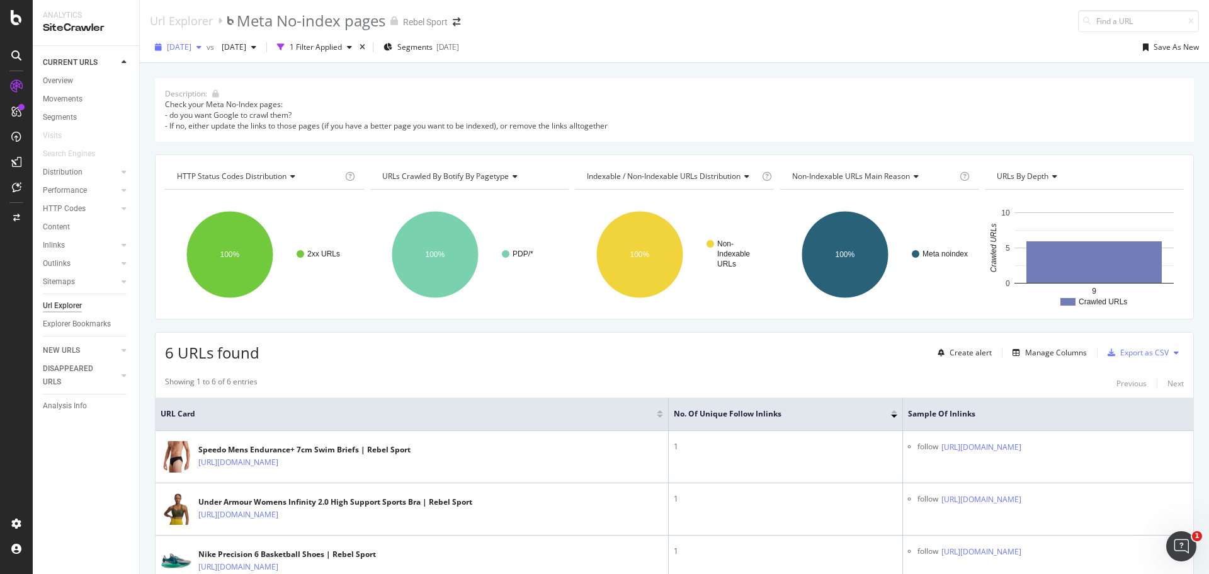
click at [192, 38] on div "2025 Sep. 1st" at bounding box center [178, 47] width 57 height 19
click at [217, 150] on div "2025 Aug. 11th 360K URLs" at bounding box center [233, 159] width 150 height 23
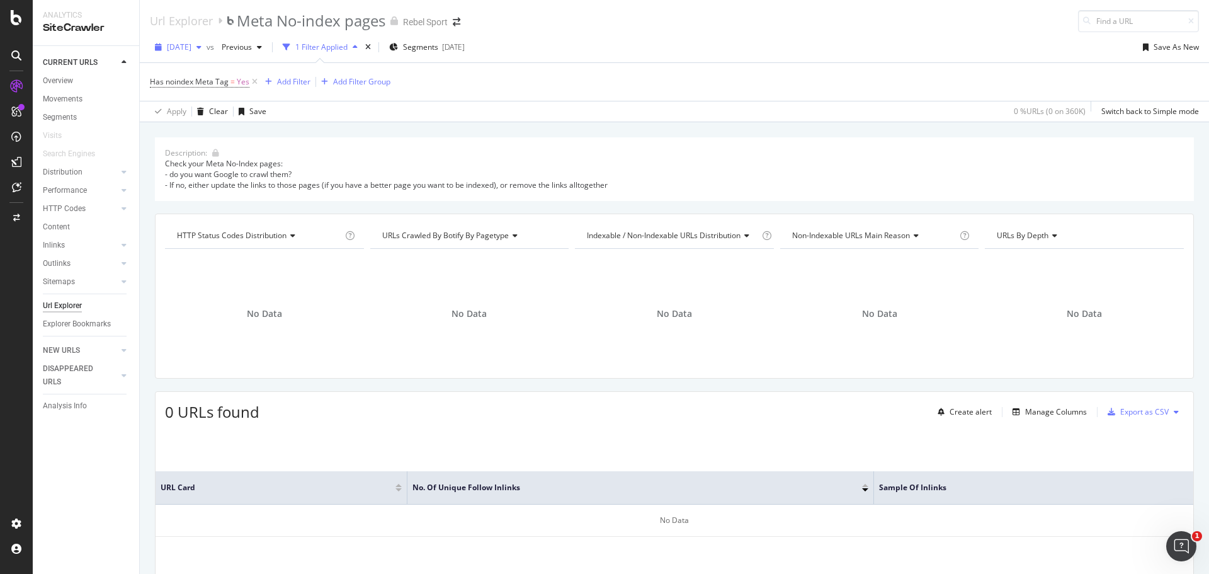
click at [184, 54] on div "2025 Aug. 11th" at bounding box center [178, 47] width 57 height 19
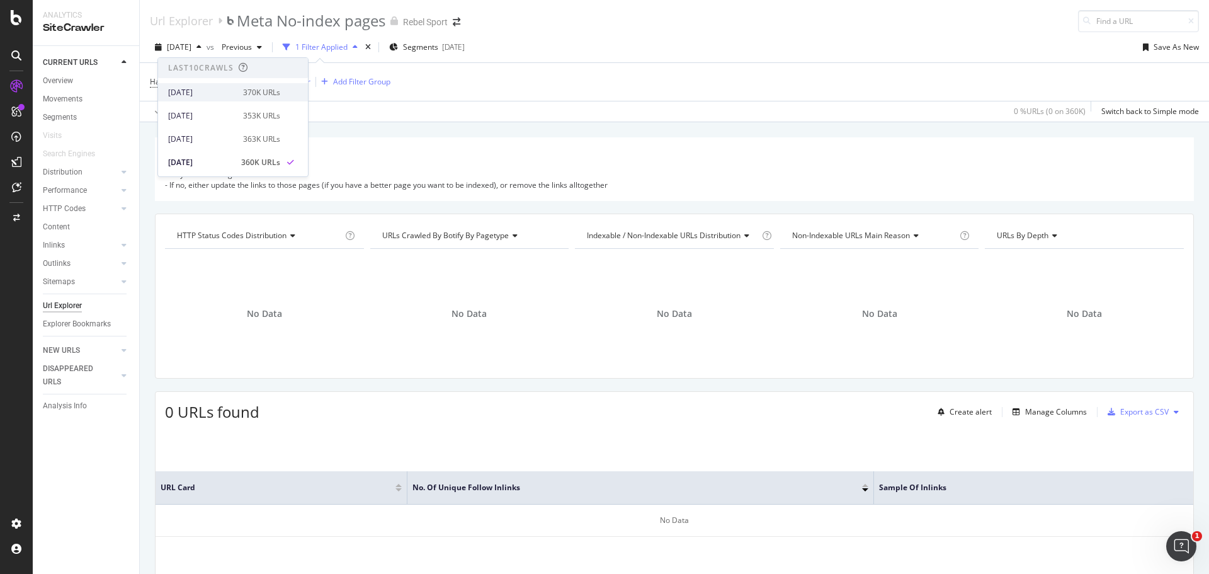
click at [210, 98] on div "2025 Sep. 1st" at bounding box center [201, 92] width 67 height 11
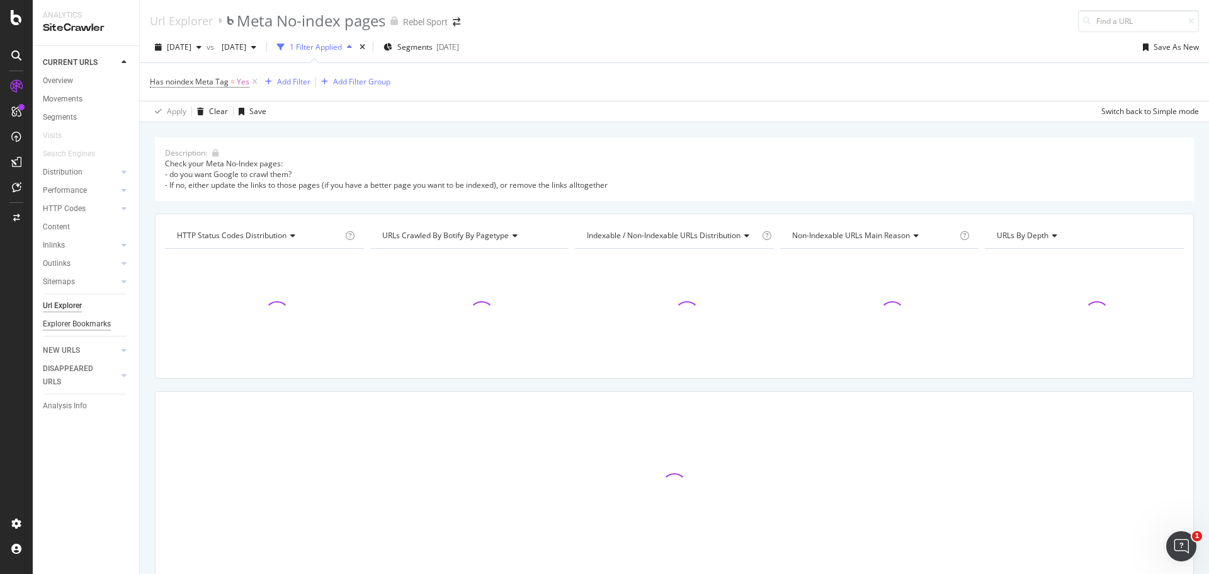
click at [84, 320] on div "Explorer Bookmarks" at bounding box center [77, 323] width 68 height 13
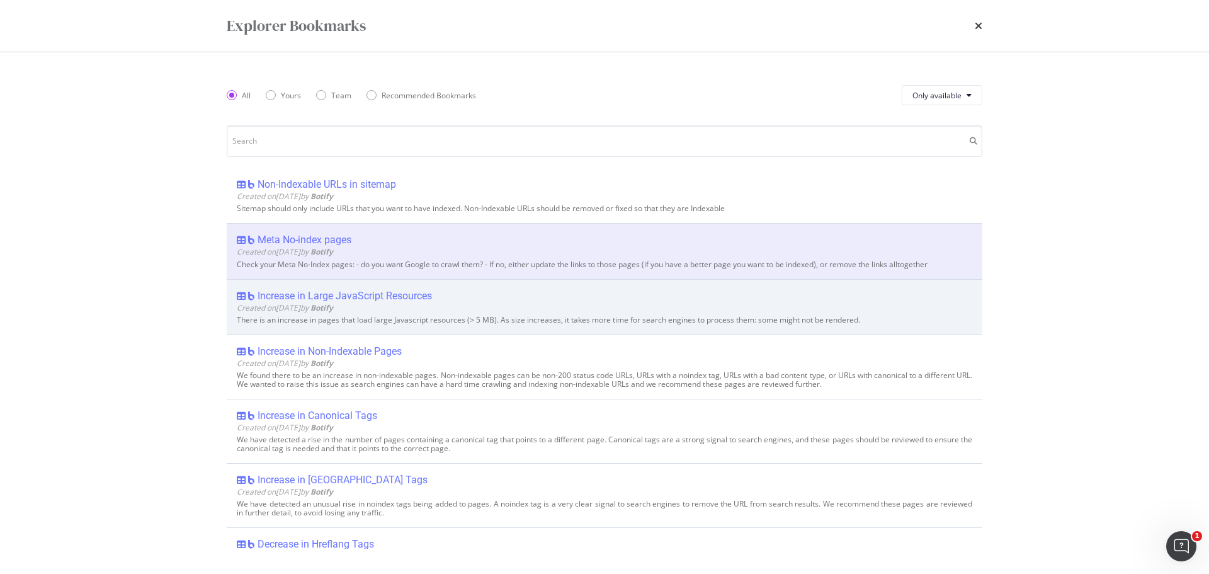
scroll to position [378, 0]
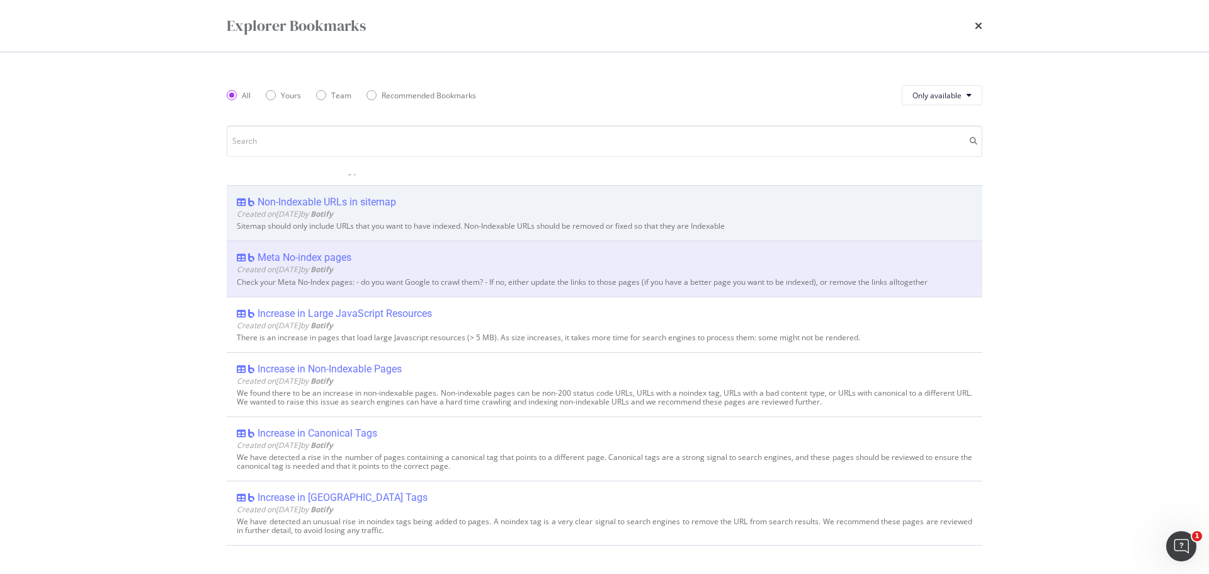
click at [376, 205] on div "Non-Indexable URLs in sitemap" at bounding box center [326, 202] width 139 height 13
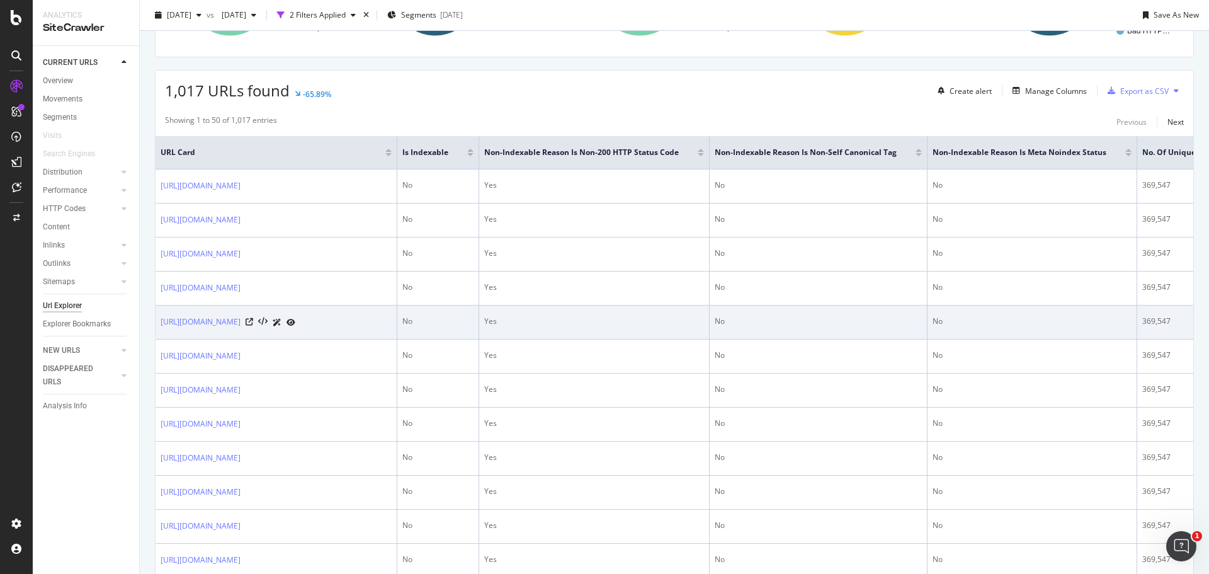
scroll to position [252, 0]
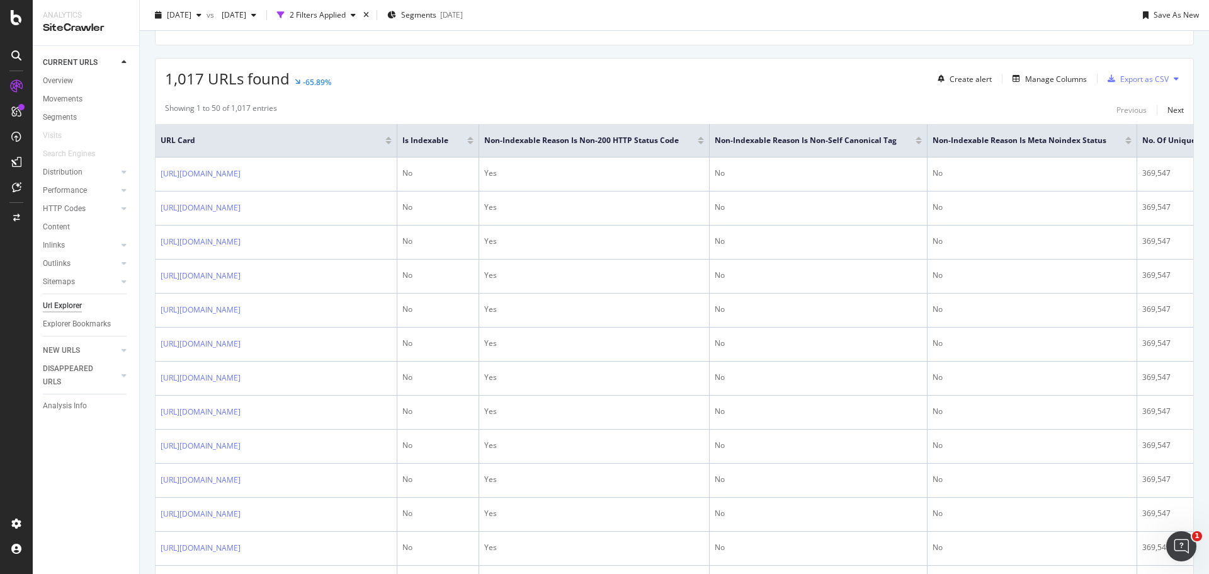
click at [815, 82] on div "1,017 URLs found -65.89% Create alert Manage Columns Export as CSV" at bounding box center [674, 74] width 1038 height 31
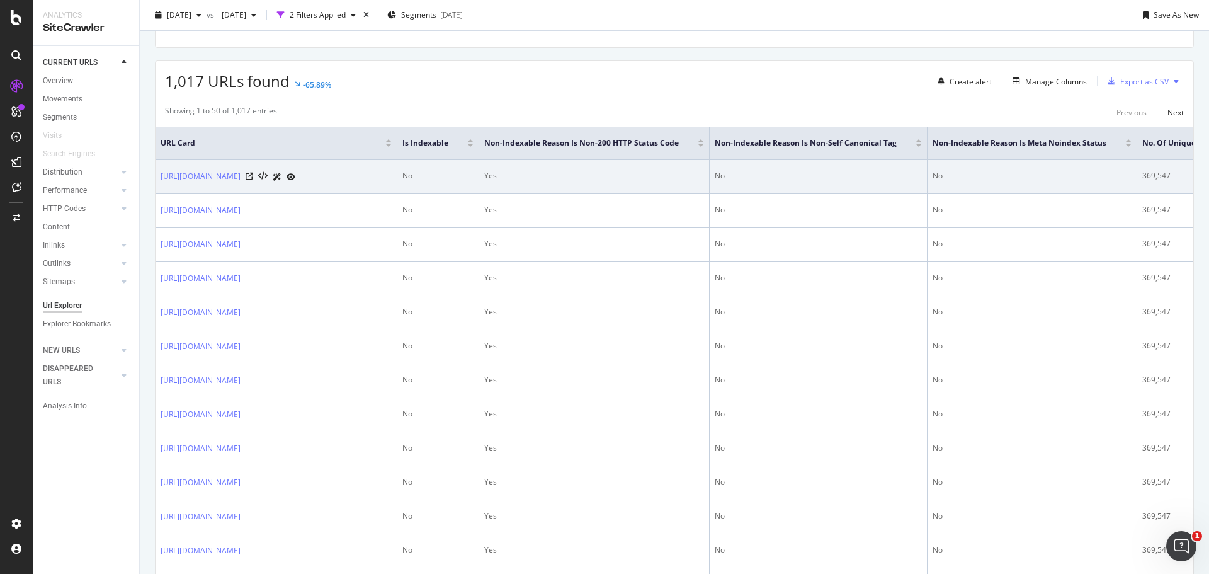
scroll to position [189, 0]
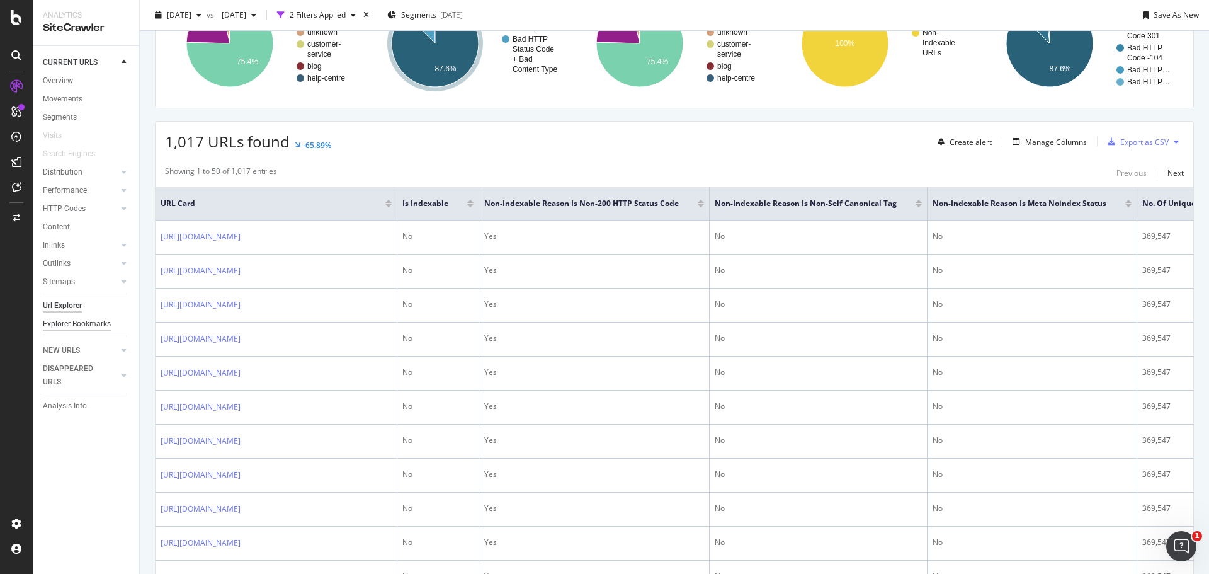
click at [103, 325] on div "Explorer Bookmarks" at bounding box center [77, 323] width 68 height 13
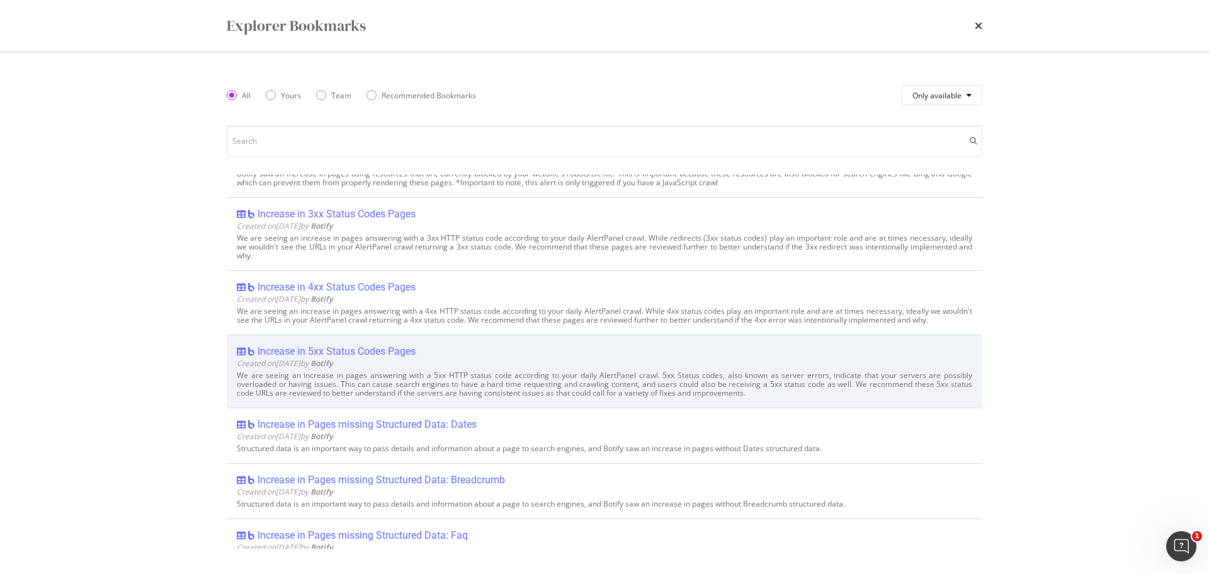
scroll to position [1306, 0]
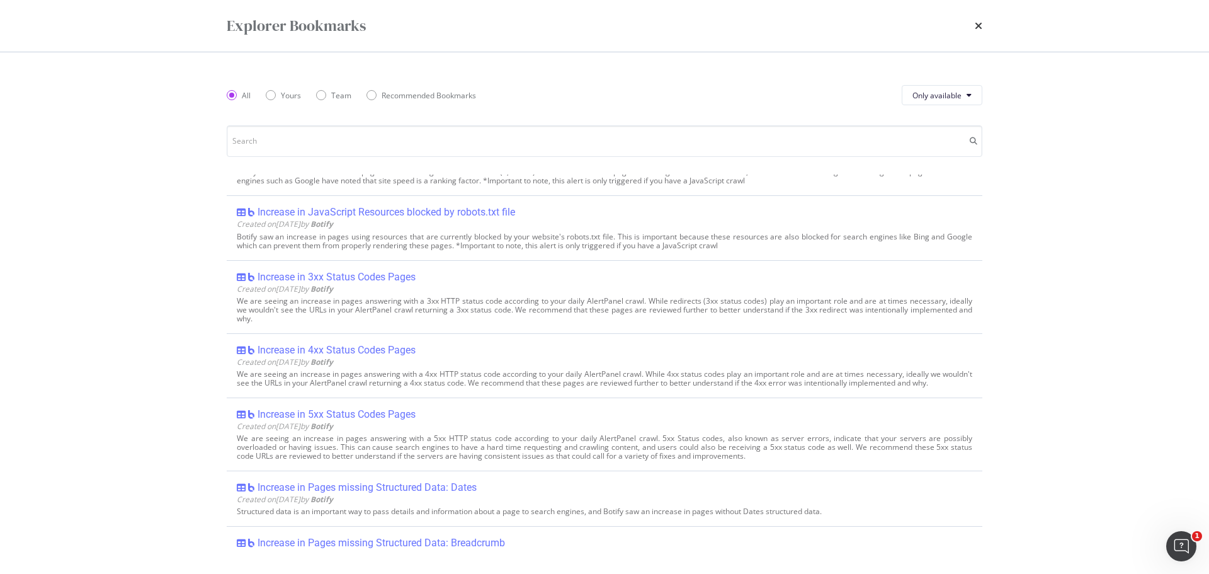
click at [975, 32] on div "times" at bounding box center [979, 25] width 8 height 21
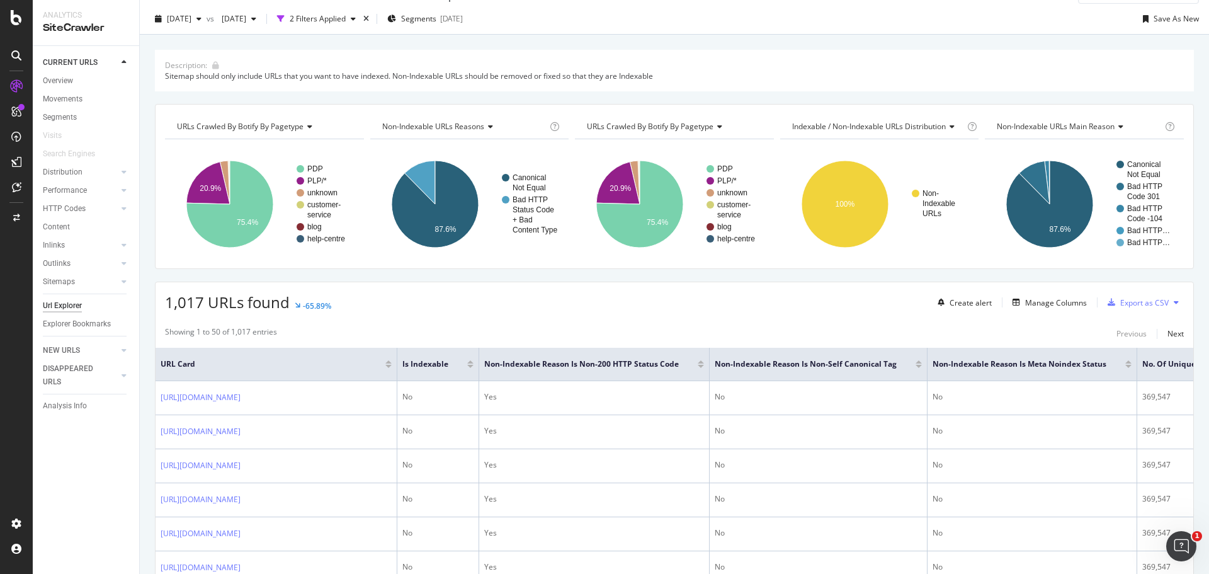
scroll to position [0, 0]
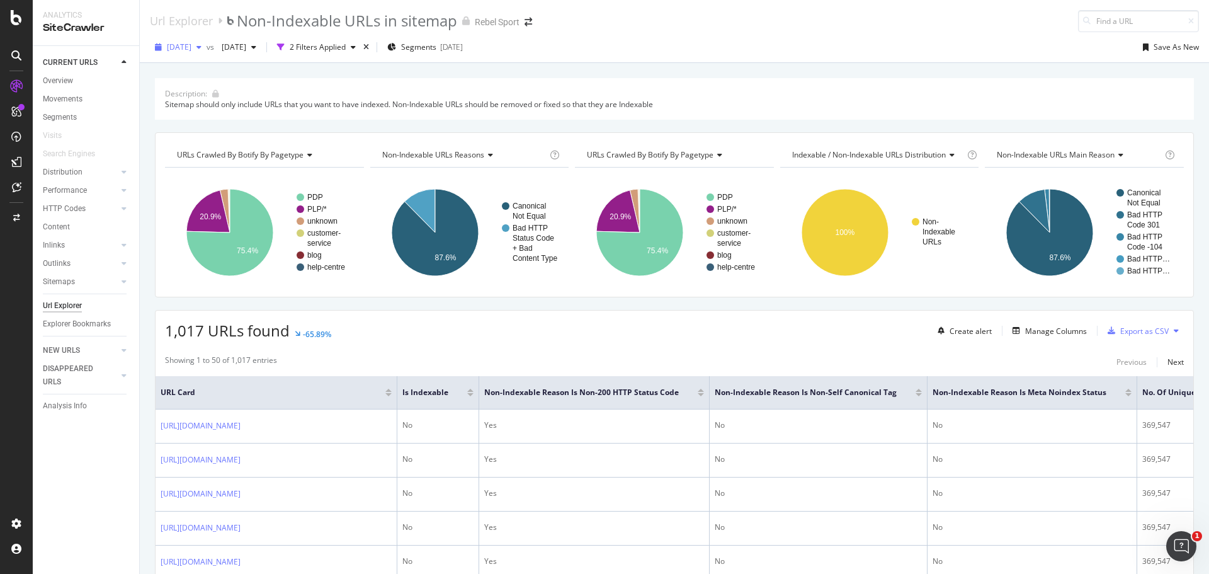
click at [187, 43] on span "2025 Sep. 1st" at bounding box center [179, 47] width 25 height 11
click at [642, 86] on div "Description: Sitemap should only include URLs that you want to have indexed. No…" at bounding box center [674, 99] width 1039 height 42
click at [1029, 107] on div "Sitemap should only include URLs that you want to have indexed. Non-Indexable U…" at bounding box center [674, 104] width 1019 height 11
click at [976, 100] on div "Sitemap should only include URLs that you want to have indexed. Non-Indexable U…" at bounding box center [674, 104] width 1019 height 11
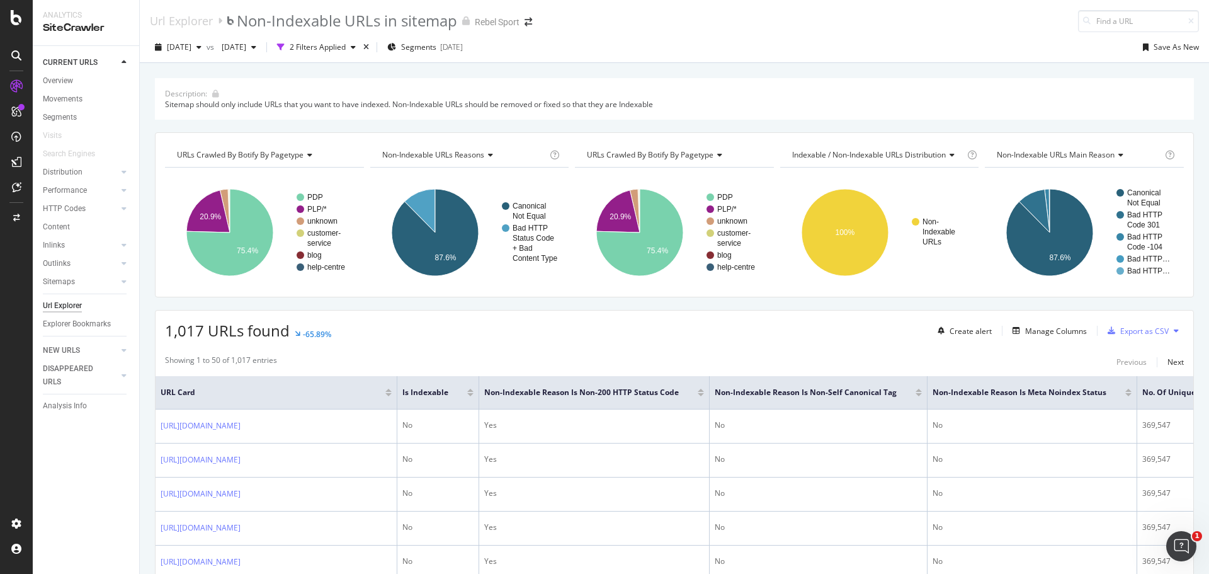
click at [976, 100] on div "Sitemap should only include URLs that you want to have indexed. Non-Indexable U…" at bounding box center [674, 104] width 1019 height 11
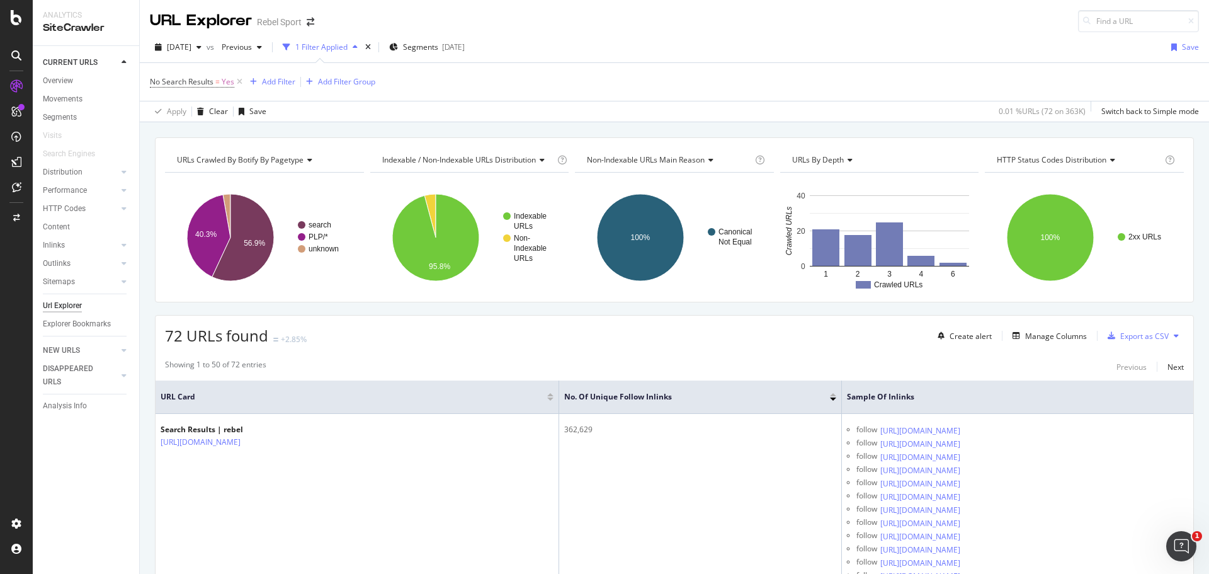
click at [746, 109] on div "Apply Clear Save 0.01 % URLs ( 72 on 363K ) Switch back to Simple mode" at bounding box center [674, 111] width 1069 height 21
click at [422, 132] on div "URLs Crawled By Botify By pagetype Chart (by Value) Table Expand Export as CSV …" at bounding box center [674, 137] width 1069 height 30
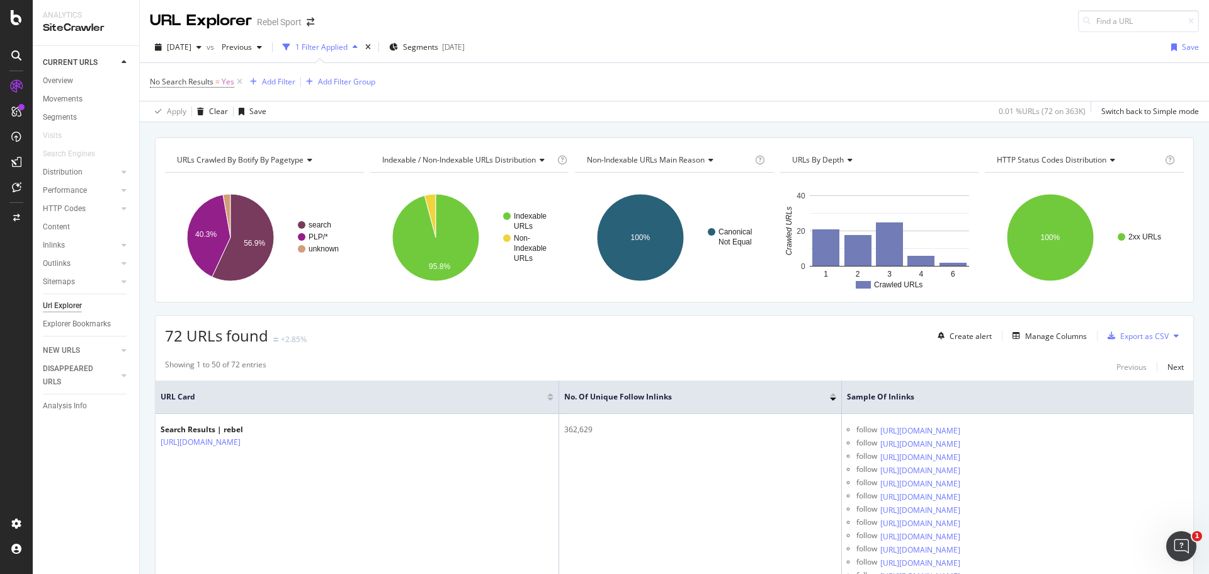
click at [422, 132] on div "URLs Crawled By Botify By pagetype Chart (by Value) Table Expand Export as CSV …" at bounding box center [674, 137] width 1069 height 30
click at [538, 127] on div "URLs Crawled By Botify By pagetype Chart (by Value) Table Expand Export as CSV …" at bounding box center [674, 137] width 1069 height 30
click at [540, 132] on div "URLs Crawled By Botify By pagetype Chart (by Value) Table Expand Export as CSV …" at bounding box center [674, 137] width 1069 height 30
click at [652, 327] on div "72 URLs found +2.85% Create alert Manage Columns Export as CSV" at bounding box center [674, 330] width 1038 height 31
click at [568, 337] on div "72 URLs found +2.85% Create alert Manage Columns Export as CSV" at bounding box center [674, 330] width 1038 height 31
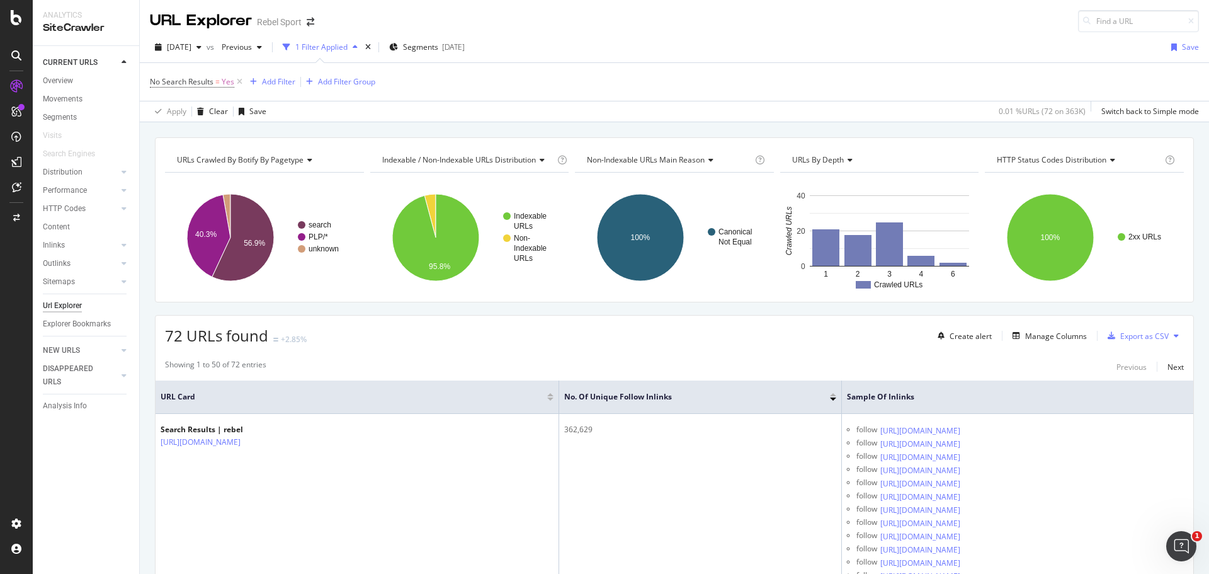
click at [568, 337] on div "72 URLs found +2.85% Create alert Manage Columns Export as CSV" at bounding box center [674, 330] width 1038 height 31
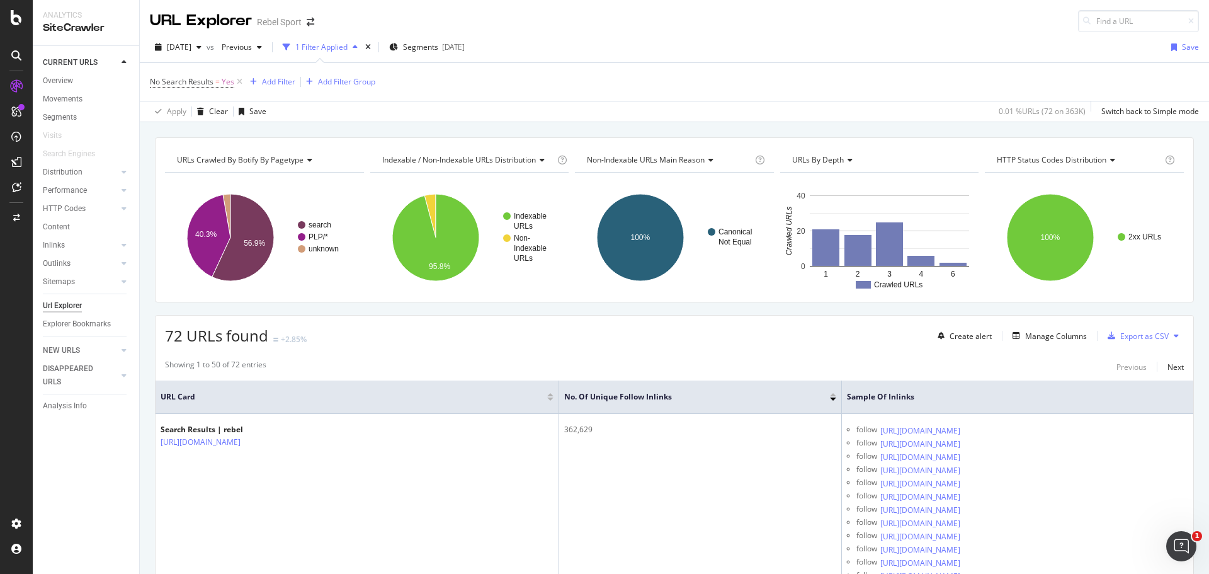
click at [568, 337] on div "72 URLs found +2.85% Create alert Manage Columns Export as CSV" at bounding box center [674, 330] width 1038 height 31
drag, startPoint x: 523, startPoint y: 349, endPoint x: 530, endPoint y: 344, distance: 8.9
click at [532, 344] on div "72 URLs found +2.85% Create alert Manage Columns Export as CSV" at bounding box center [674, 330] width 1038 height 31
click at [699, 325] on div "72 URLs found +2.85% Create alert Manage Columns Export as CSV" at bounding box center [674, 330] width 1038 height 31
